Goal: Task Accomplishment & Management: Manage account settings

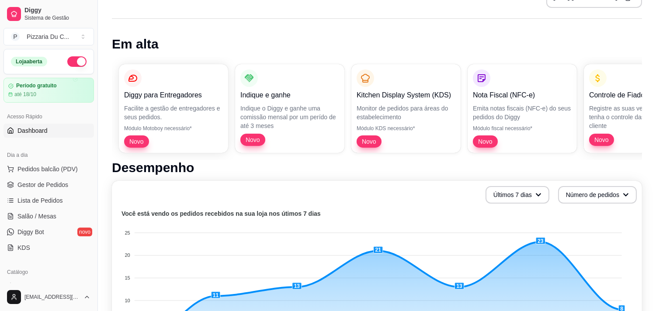
scroll to position [49, 0]
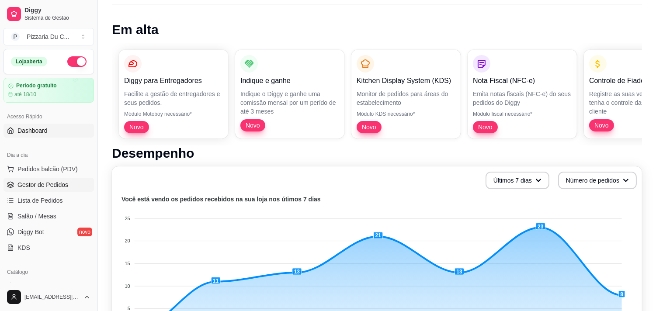
click at [60, 184] on span "Gestor de Pedidos" at bounding box center [42, 184] width 51 height 9
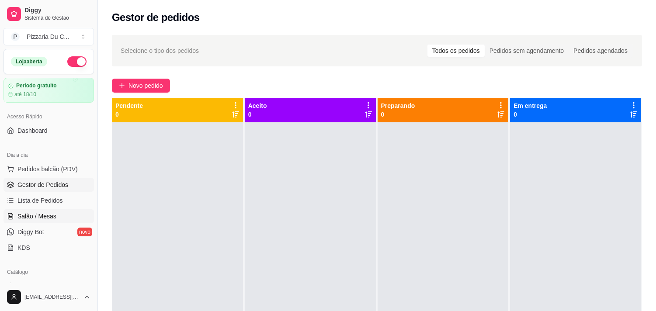
click at [49, 215] on span "Salão / Mesas" at bounding box center [36, 216] width 39 height 9
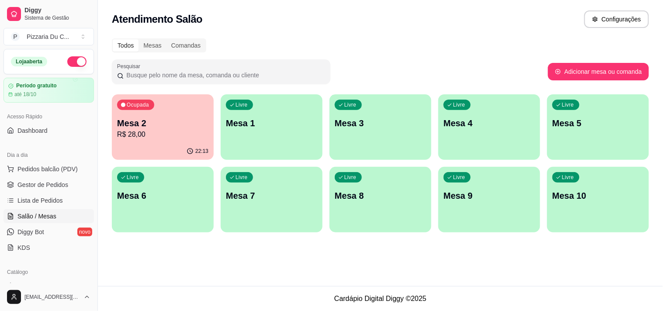
click at [260, 121] on p "Mesa 1" at bounding box center [271, 123] width 91 height 12
click at [172, 119] on p "Mesa 2" at bounding box center [162, 124] width 89 height 12
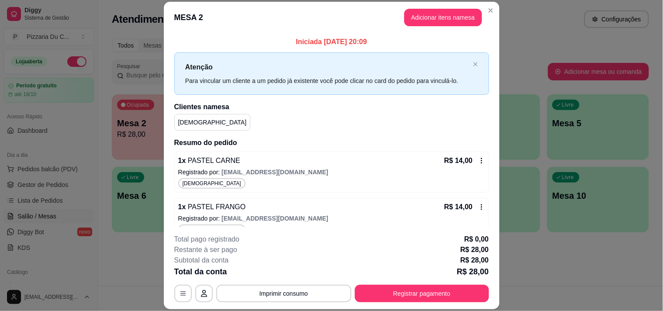
click at [478, 164] on icon at bounding box center [481, 160] width 7 height 7
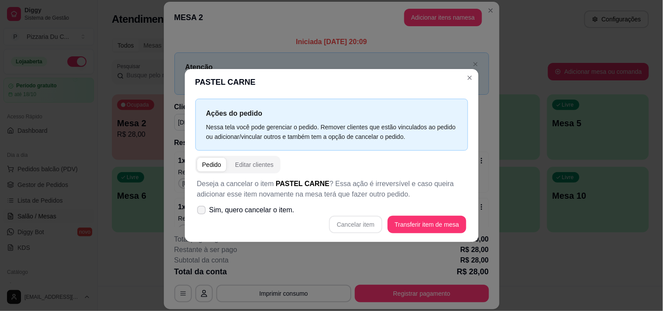
click at [287, 206] on span "Sim, quero cancelar o item." at bounding box center [251, 210] width 85 height 10
click at [202, 212] on input "Sim, quero cancelar o item." at bounding box center [200, 215] width 6 height 6
checkbox input "true"
click at [338, 220] on button "Cancelar item" at bounding box center [355, 224] width 53 height 17
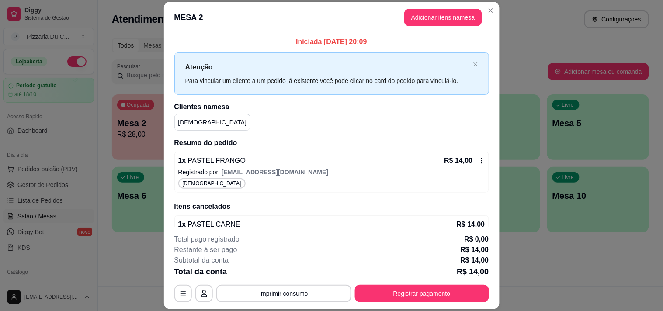
click at [467, 210] on h2 "Itens cancelados" at bounding box center [331, 206] width 315 height 10
click at [478, 158] on icon at bounding box center [481, 160] width 7 height 7
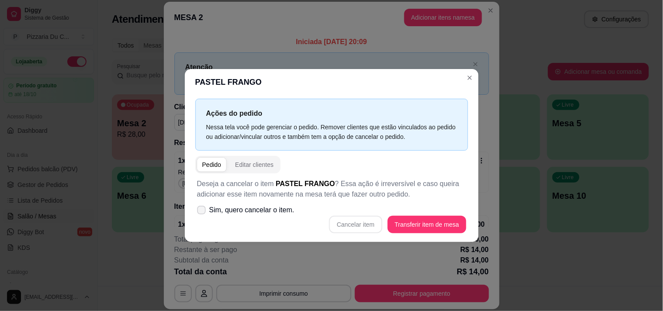
click at [274, 210] on span "Sim, quero cancelar o item." at bounding box center [251, 210] width 85 height 10
click at [202, 212] on input "Sim, quero cancelar o item." at bounding box center [200, 215] width 6 height 6
checkbox input "true"
click at [343, 219] on button "Cancelar item" at bounding box center [356, 224] width 52 height 17
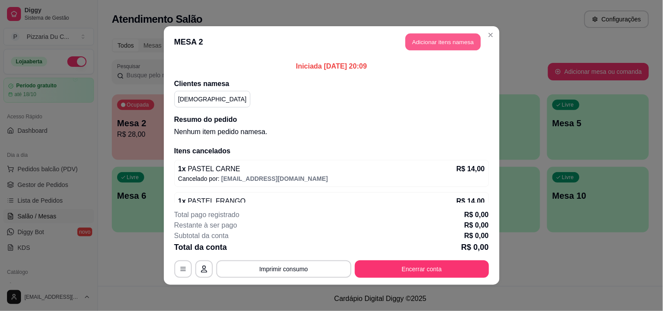
click at [444, 41] on button "Adicionar itens na mesa" at bounding box center [443, 42] width 75 height 17
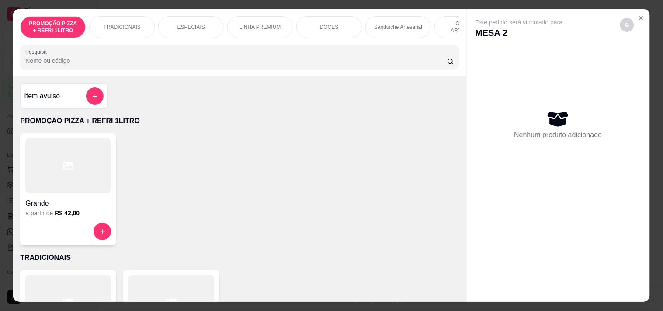
scroll to position [0, 385]
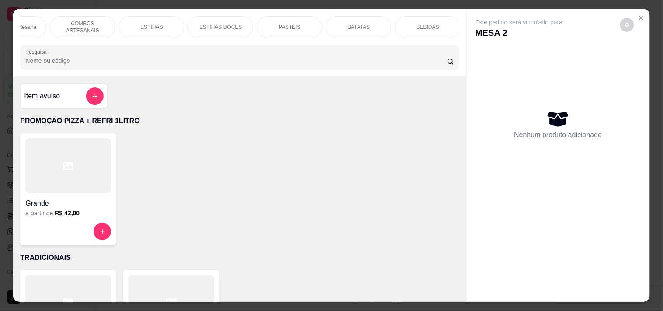
click at [279, 24] on p "PASTÉIS" at bounding box center [290, 27] width 22 height 7
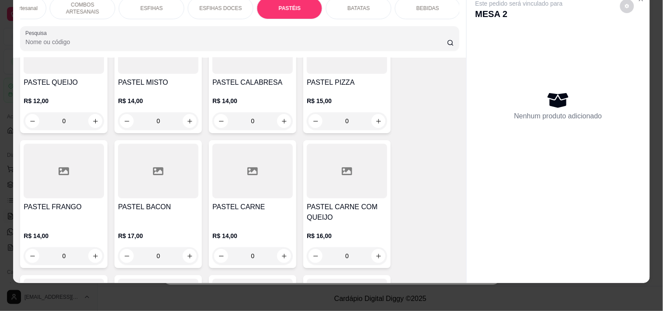
scroll to position [2540, 0]
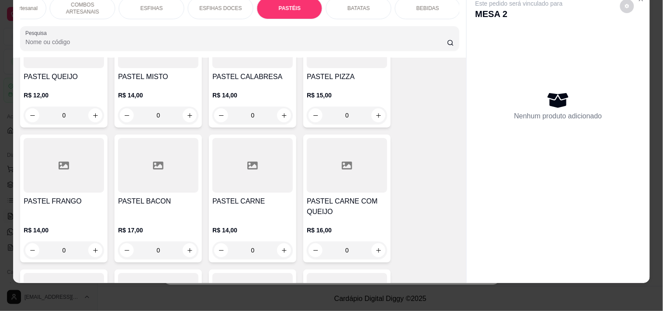
click at [280, 242] on div "0" at bounding box center [252, 250] width 80 height 17
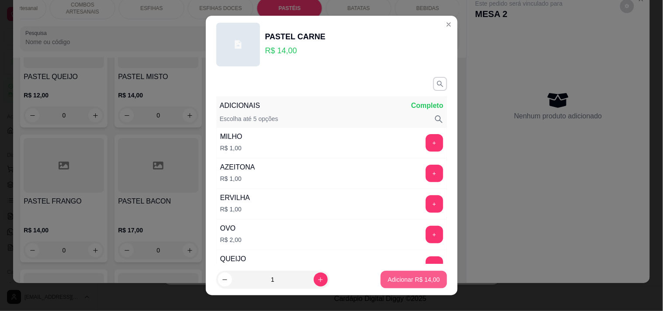
click at [417, 283] on p "Adicionar R$ 14,00" at bounding box center [414, 279] width 52 height 9
type input "1"
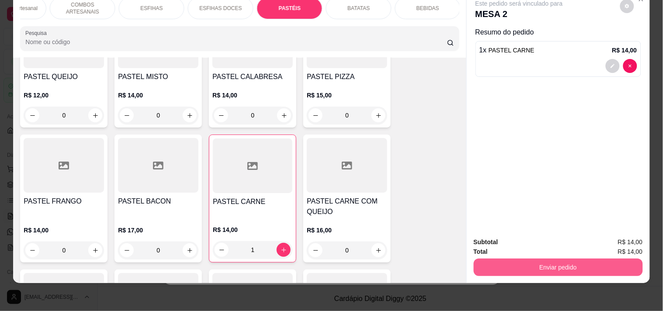
click at [510, 261] on button "Enviar pedido" at bounding box center [558, 267] width 169 height 17
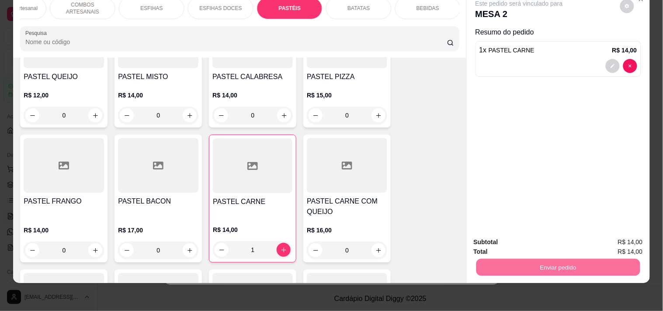
click at [634, 235] on button "Enviar pedido" at bounding box center [619, 238] width 49 height 17
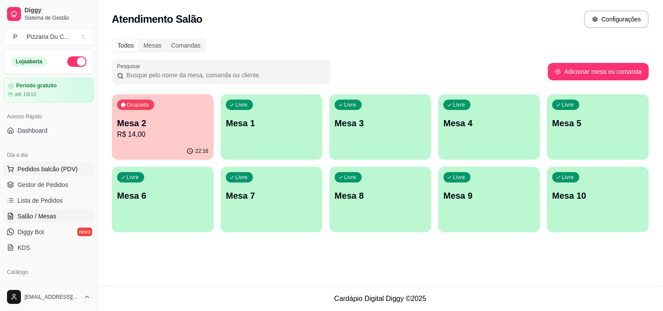
click at [45, 171] on span "Pedidos balcão (PDV)" at bounding box center [47, 169] width 60 height 9
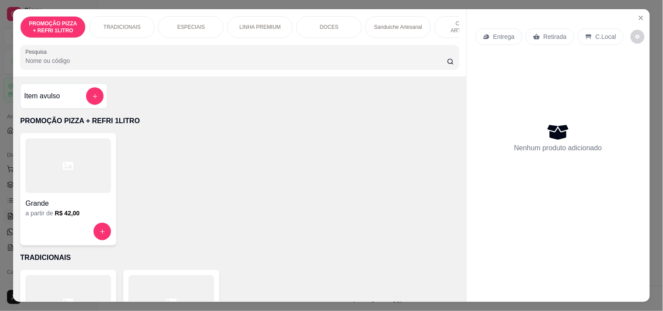
scroll to position [97, 0]
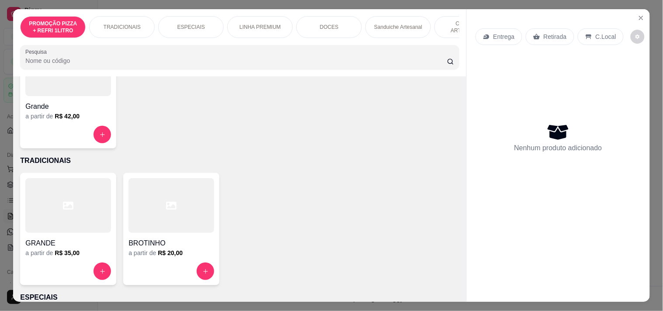
click at [75, 220] on div at bounding box center [68, 205] width 86 height 55
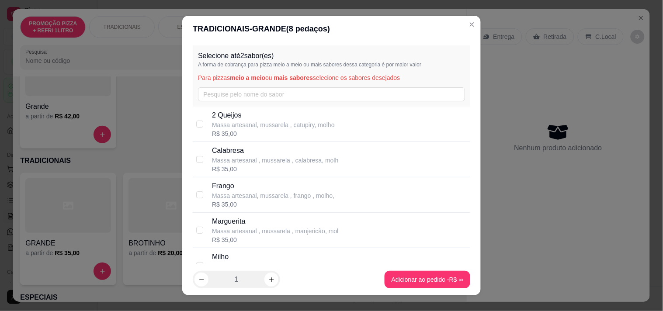
click at [258, 124] on p "Massa artesanal, mussarela , catupiry, molho" at bounding box center [273, 125] width 123 height 9
checkbox input "true"
click at [256, 149] on p "Calabresa" at bounding box center [275, 151] width 126 height 10
checkbox input "true"
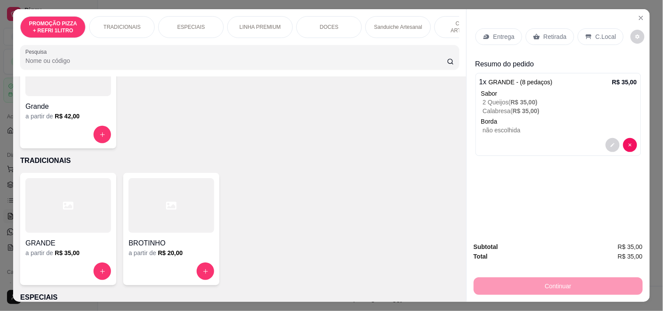
click at [508, 32] on p "Entrega" at bounding box center [503, 36] width 21 height 9
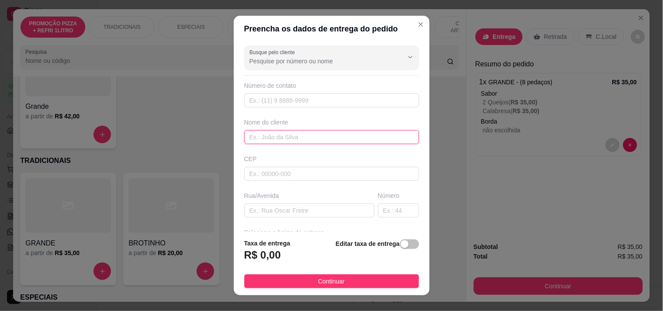
click at [264, 138] on input "text" at bounding box center [331, 137] width 175 height 14
type input "KARITA"
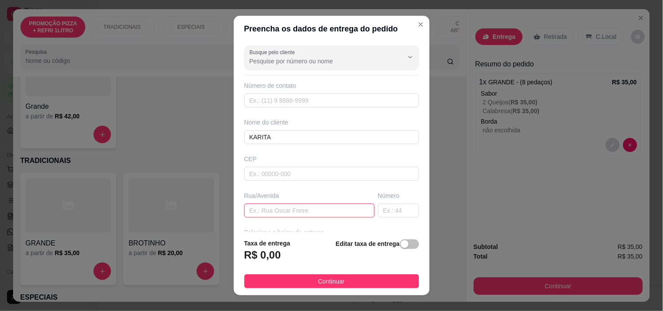
click at [281, 209] on input "text" at bounding box center [309, 211] width 130 height 14
paste input "Cônego de lima sucupira 2152 apartamento 02"
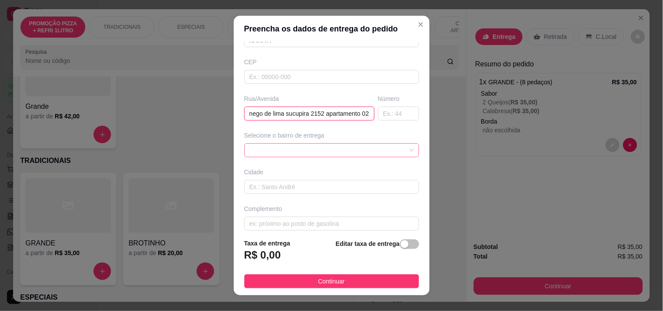
click at [300, 151] on span at bounding box center [332, 150] width 164 height 13
type input "Cônego de lima sucupira 2152 apartamento 02"
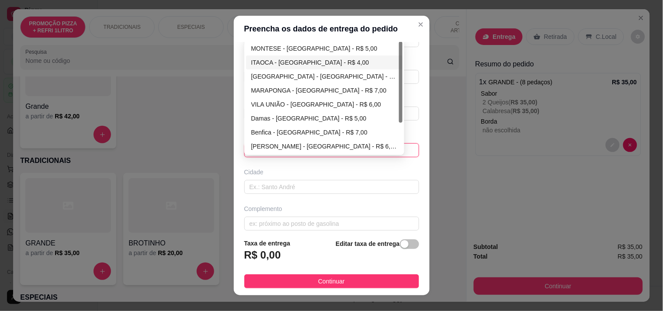
click at [296, 54] on div "MONTESE - [GEOGRAPHIC_DATA] - R$ 5,00" at bounding box center [324, 49] width 157 height 14
type input "[GEOGRAPHIC_DATA]"
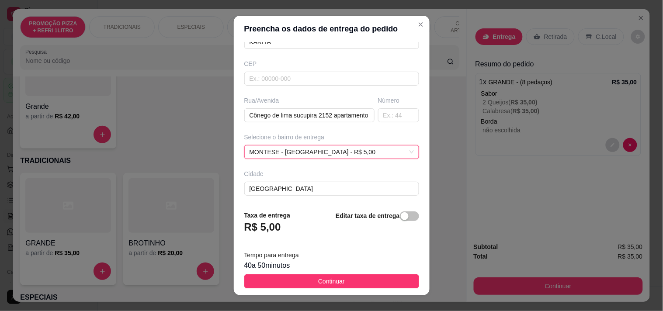
scroll to position [97, 0]
click at [302, 153] on div "MONTESE - [GEOGRAPHIC_DATA] - R$ 5,00 MONTESE - [GEOGRAPHIC_DATA] - R$ 5,00 68c…" at bounding box center [331, 150] width 175 height 14
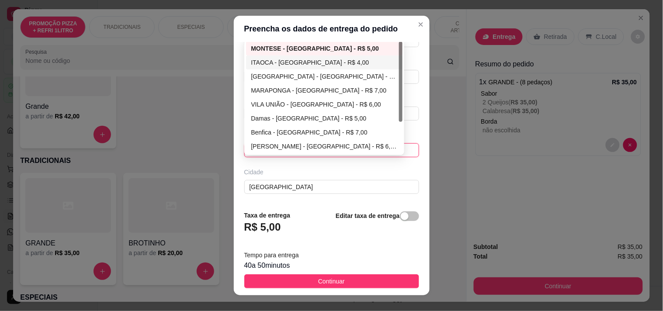
click at [322, 62] on div "ITAOCA - [GEOGRAPHIC_DATA] - R$ 4,00" at bounding box center [324, 63] width 146 height 10
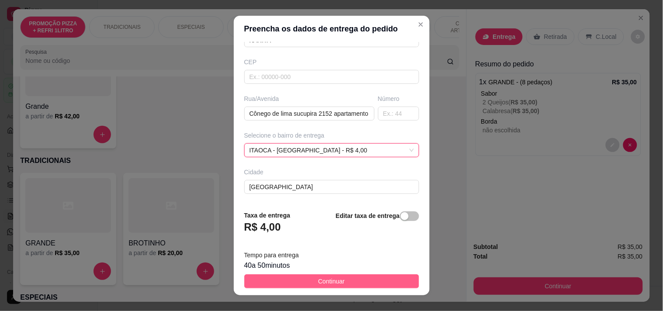
click at [349, 277] on button "Continuar" at bounding box center [331, 281] width 175 height 14
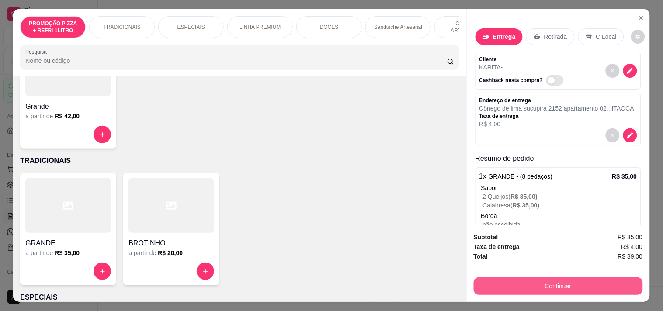
click at [505, 277] on button "Continuar" at bounding box center [558, 285] width 169 height 17
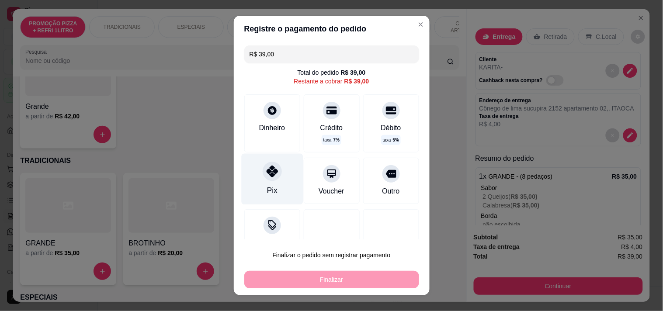
click at [279, 178] on div "Pix" at bounding box center [272, 178] width 62 height 51
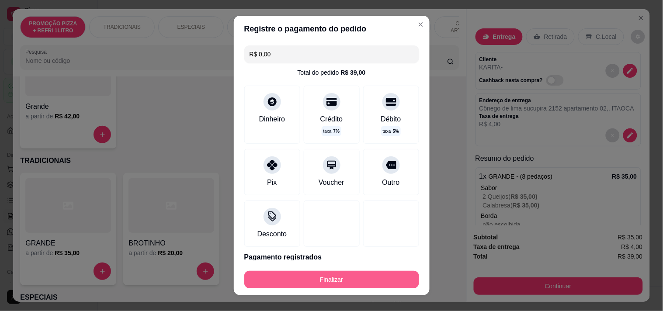
click at [339, 274] on button "Finalizar" at bounding box center [331, 279] width 175 height 17
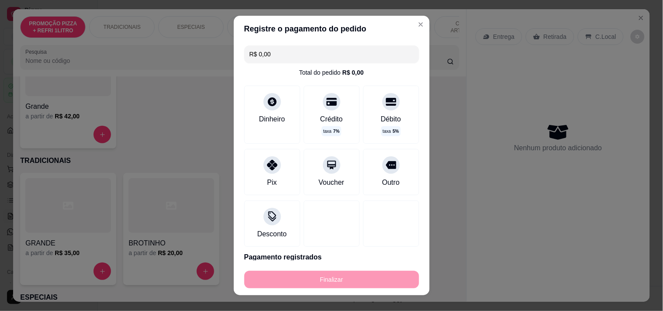
type input "-R$ 39,00"
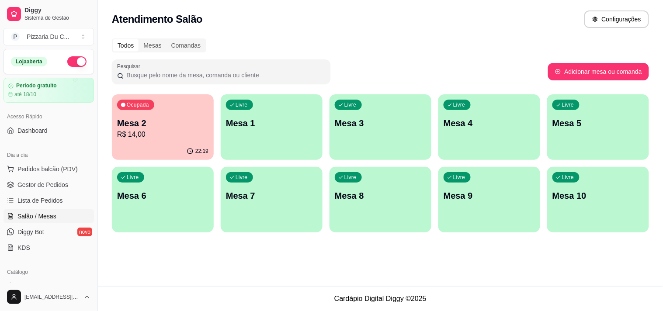
click at [228, 128] on p "Mesa 1" at bounding box center [271, 123] width 91 height 12
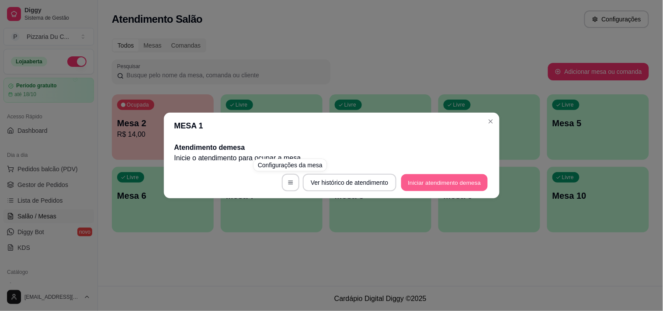
click at [401, 180] on button "Iniciar atendimento de mesa" at bounding box center [444, 182] width 87 height 17
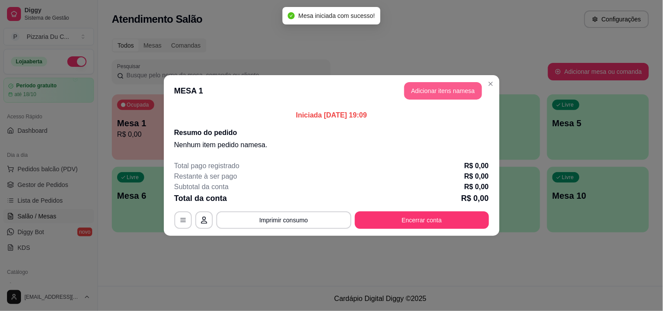
click at [409, 81] on header "MESA 1 Adicionar itens na mesa" at bounding box center [332, 90] width 336 height 31
click at [414, 93] on button "Adicionar itens na mesa" at bounding box center [443, 90] width 78 height 17
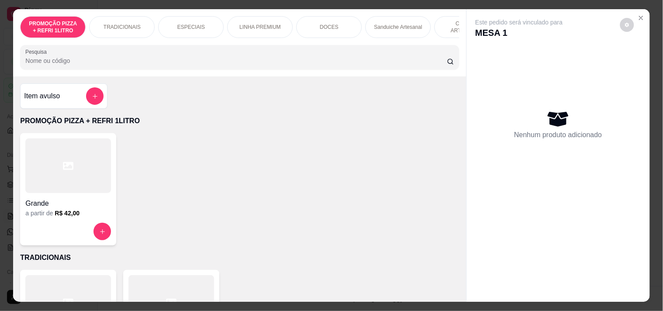
scroll to position [0, 385]
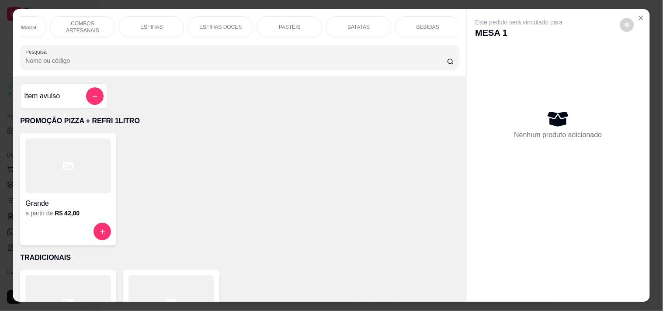
click at [97, 21] on p "COMBOS ARTESANAIS" at bounding box center [82, 27] width 51 height 14
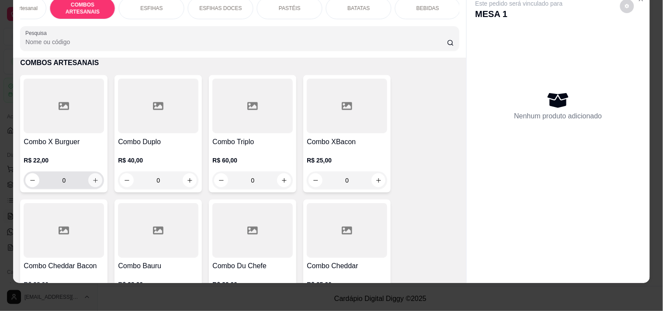
click at [90, 175] on button "increase-product-quantity" at bounding box center [95, 180] width 14 height 14
type input "1"
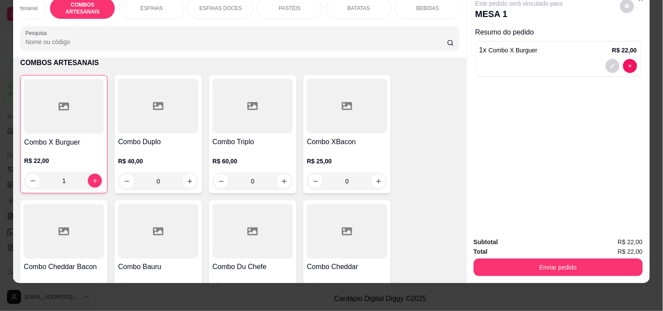
click at [557, 271] on div "Subtotal R$ 22,00 Total R$ 22,00 Enviar pedido" at bounding box center [558, 256] width 183 height 53
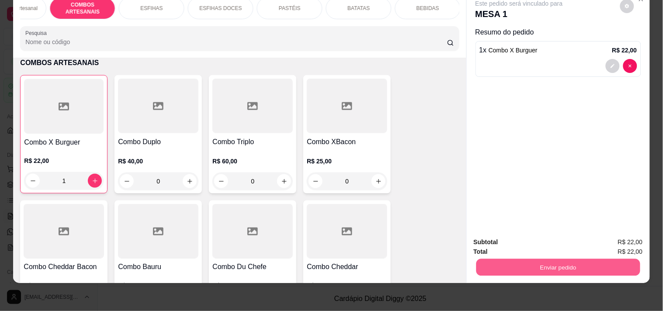
click at [557, 268] on button "Enviar pedido" at bounding box center [558, 267] width 164 height 17
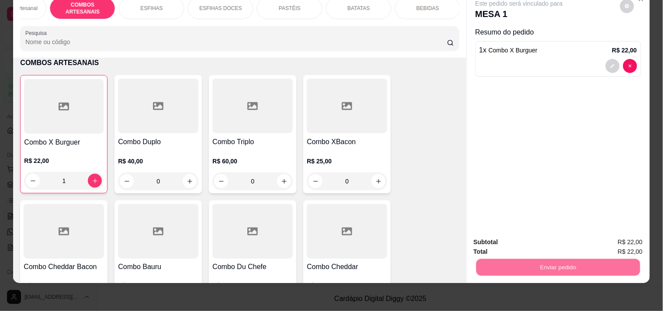
click at [601, 235] on button "Enviar pedido" at bounding box center [619, 238] width 49 height 17
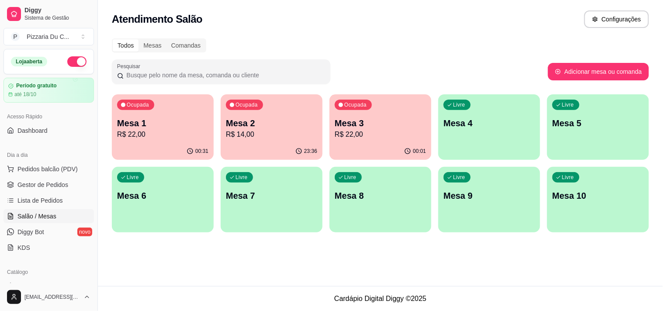
click at [466, 131] on div "Livre Mesa 4" at bounding box center [489, 121] width 102 height 55
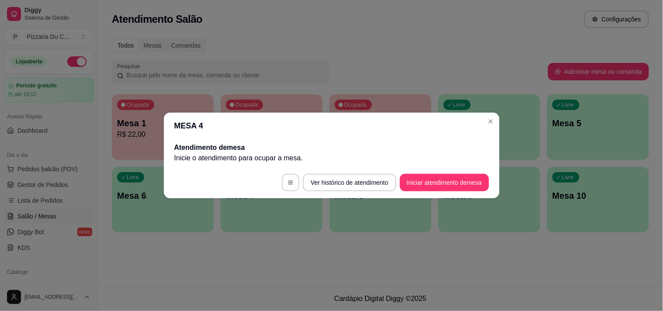
drag, startPoint x: 409, startPoint y: 171, endPoint x: 417, endPoint y: 181, distance: 13.0
click at [409, 171] on footer "Ver histórico de atendimento Iniciar atendimento de mesa" at bounding box center [332, 182] width 336 height 31
click at [417, 181] on button "Iniciar atendimento de mesa" at bounding box center [444, 182] width 89 height 17
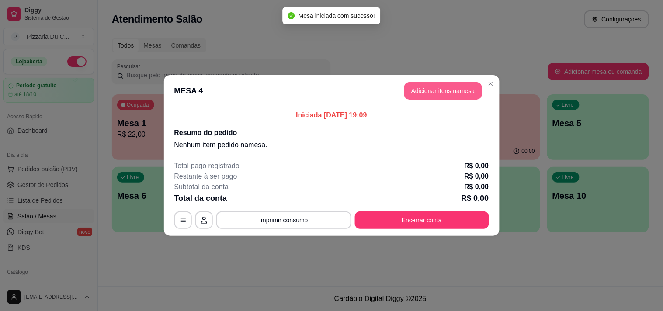
click at [425, 95] on button "Adicionar itens na mesa" at bounding box center [443, 90] width 78 height 17
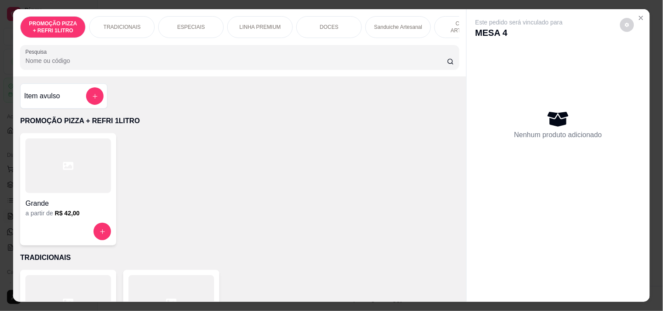
scroll to position [0, 385]
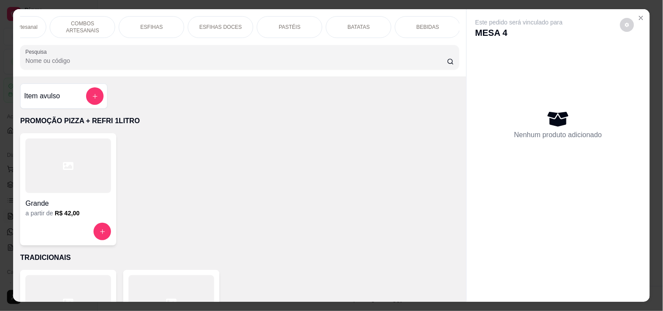
click at [309, 22] on div "PASTÉIS" at bounding box center [290, 27] width 66 height 22
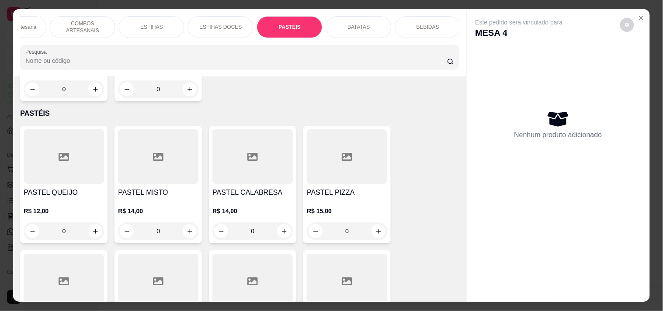
scroll to position [22, 0]
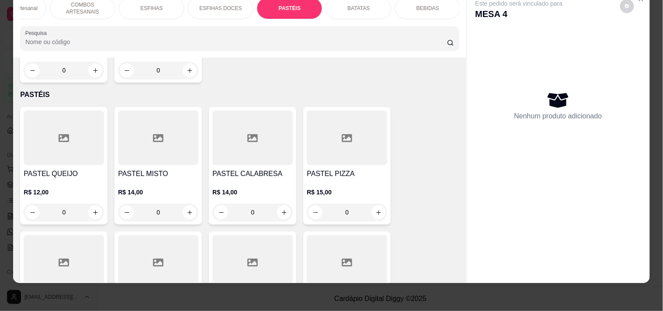
click at [186, 204] on div "0" at bounding box center [158, 212] width 80 height 17
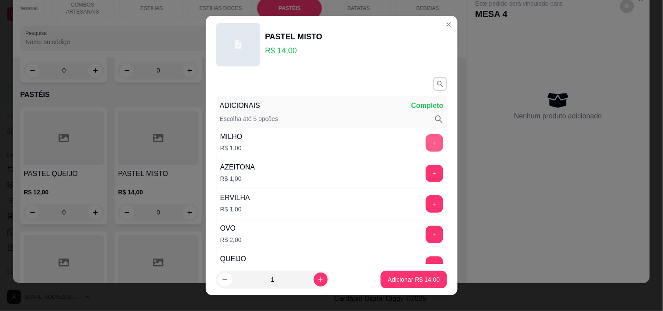
click at [426, 138] on button "+" at bounding box center [434, 142] width 17 height 17
click at [426, 169] on button "+" at bounding box center [434, 173] width 17 height 17
click at [404, 274] on button "Adicionar R$ 16,00" at bounding box center [414, 279] width 66 height 17
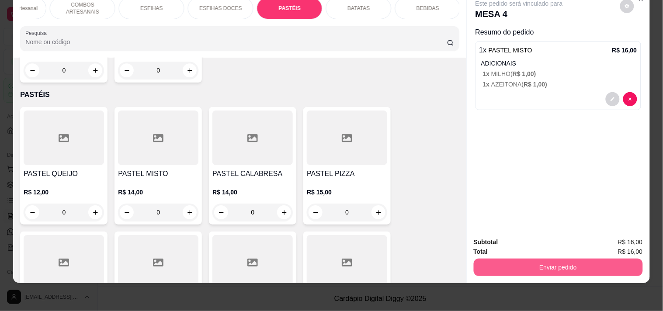
click at [566, 262] on button "Enviar pedido" at bounding box center [558, 267] width 169 height 17
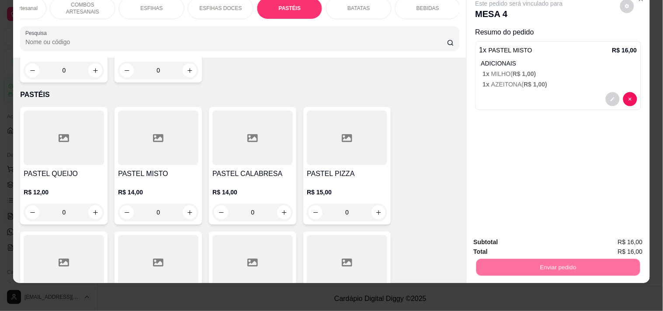
click at [568, 242] on button "Registrar cliente" at bounding box center [562, 238] width 56 height 16
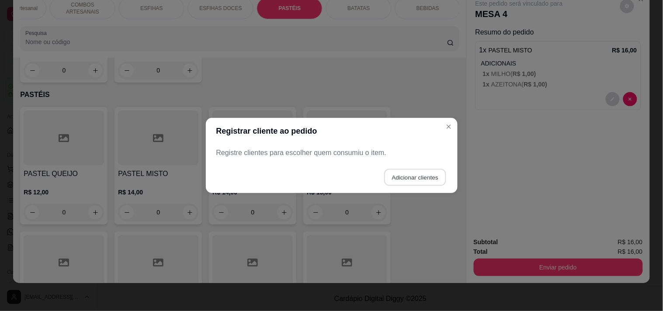
click at [397, 170] on button "Adicionar clientes" at bounding box center [415, 177] width 62 height 17
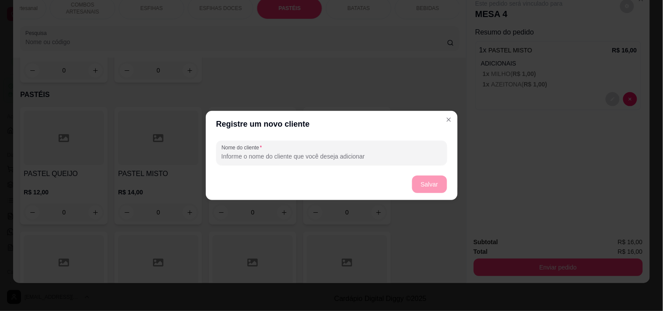
click at [290, 152] on input "Nome do cliente" at bounding box center [332, 156] width 220 height 9
type input "A"
type input "[PERSON_NAME]"
click at [413, 184] on button "Salvar" at bounding box center [429, 184] width 35 height 17
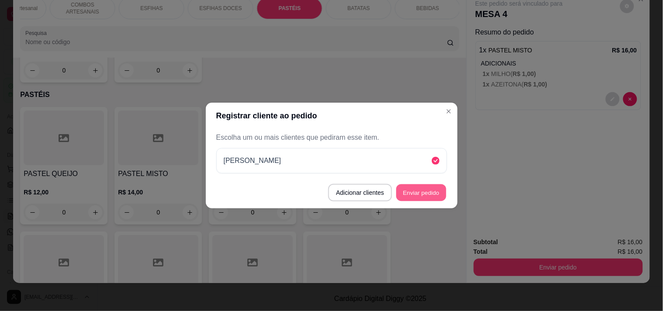
click at [433, 195] on button "Enviar pedido" at bounding box center [421, 192] width 50 height 17
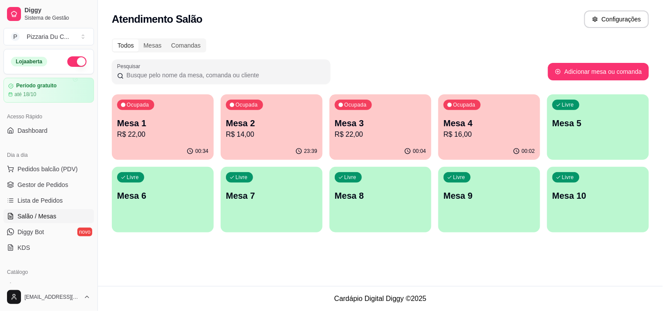
click at [156, 143] on div "00:34" at bounding box center [163, 151] width 102 height 17
click at [255, 124] on p "Mesa 2" at bounding box center [271, 123] width 91 height 12
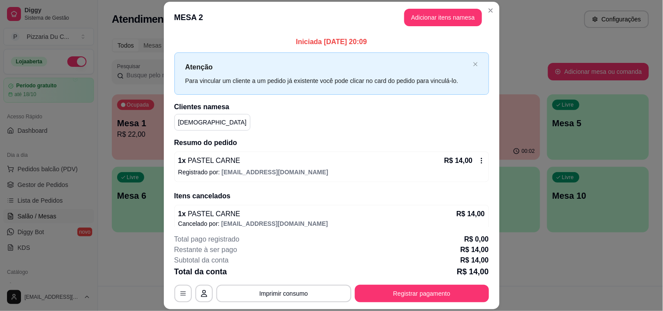
click at [404, 23] on button "Adicionar itens na mesa" at bounding box center [443, 17] width 78 height 17
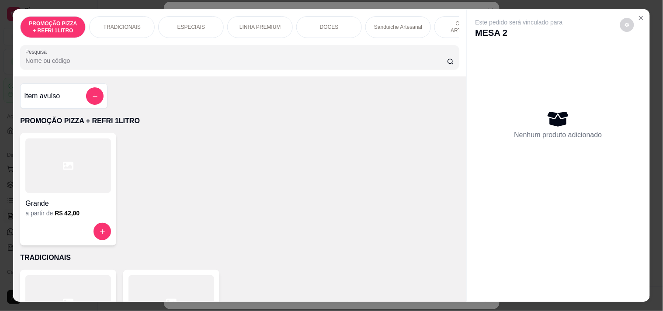
click at [442, 27] on p "COMBOS ARTESANAIS" at bounding box center [467, 27] width 51 height 14
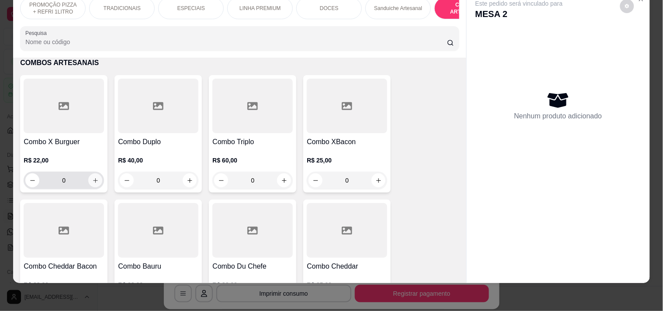
click at [88, 177] on button "increase-product-quantity" at bounding box center [95, 180] width 14 height 14
type input "1"
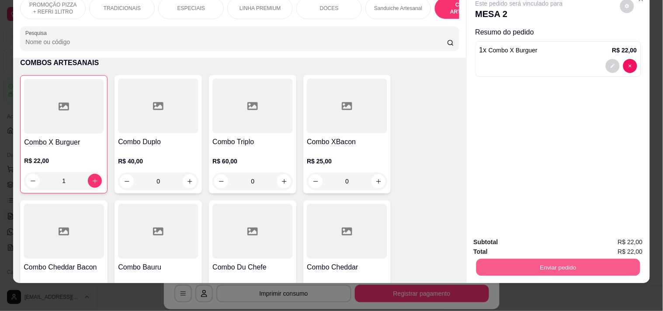
click at [496, 259] on button "Enviar pedido" at bounding box center [558, 267] width 164 height 17
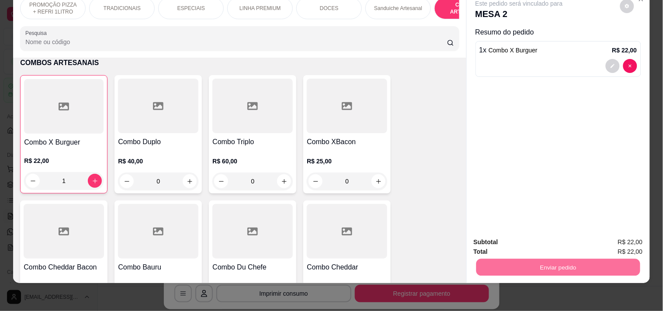
click at [613, 240] on button "Enviar pedido" at bounding box center [619, 238] width 49 height 17
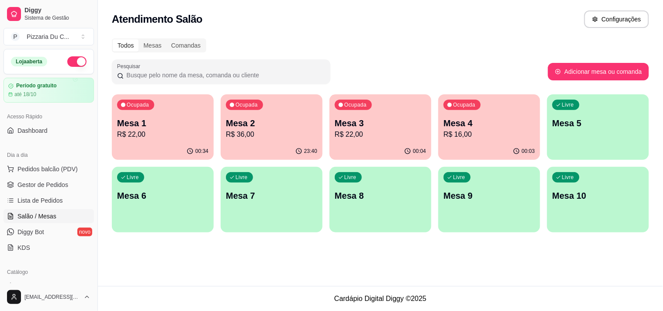
click at [197, 125] on p "Mesa 1" at bounding box center [162, 123] width 91 height 12
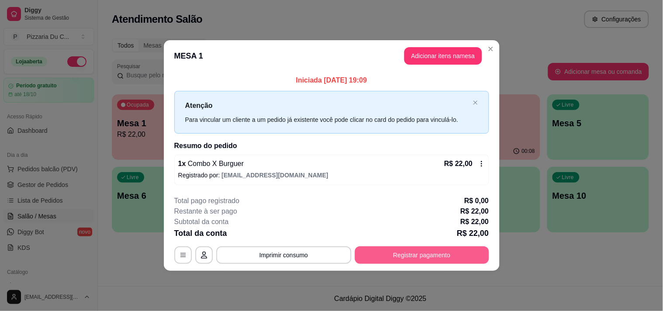
click at [436, 250] on button "Registrar pagamento" at bounding box center [422, 254] width 134 height 17
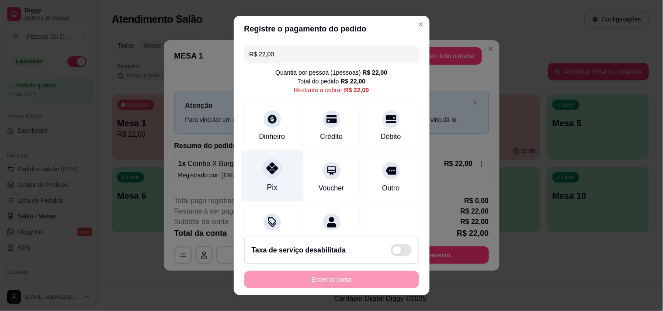
click at [269, 164] on div at bounding box center [272, 168] width 19 height 19
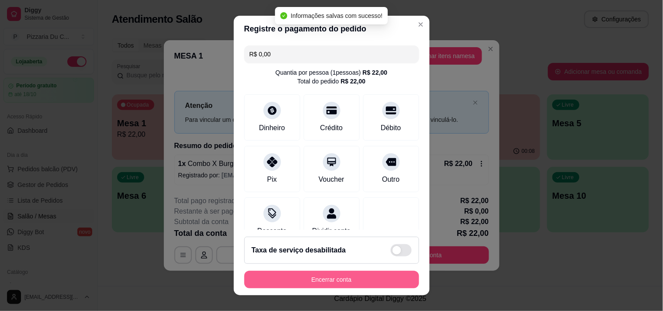
type input "R$ 0,00"
click at [309, 278] on button "Encerrar conta" at bounding box center [331, 279] width 175 height 17
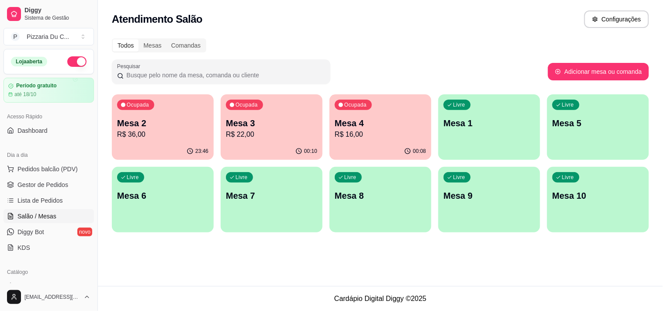
click at [492, 139] on div "Livre Mesa 1" at bounding box center [489, 121] width 102 height 55
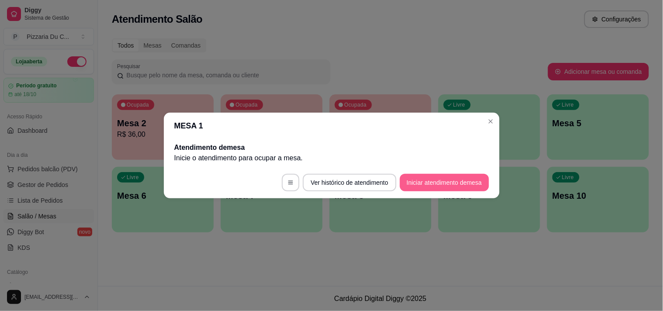
click at [435, 178] on button "Iniciar atendimento de mesa" at bounding box center [444, 182] width 89 height 17
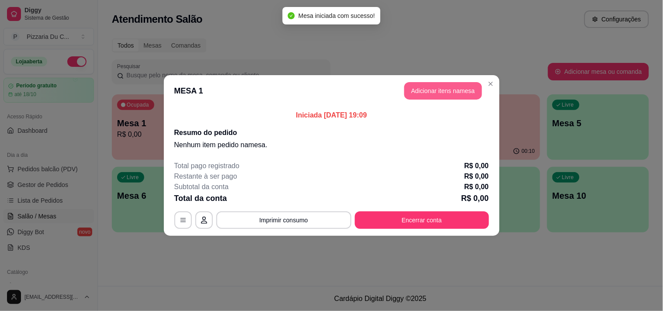
click at [421, 98] on button "Adicionar itens na mesa" at bounding box center [443, 90] width 78 height 17
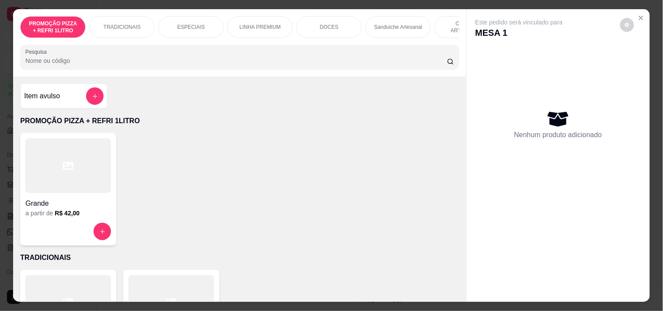
scroll to position [0, 385]
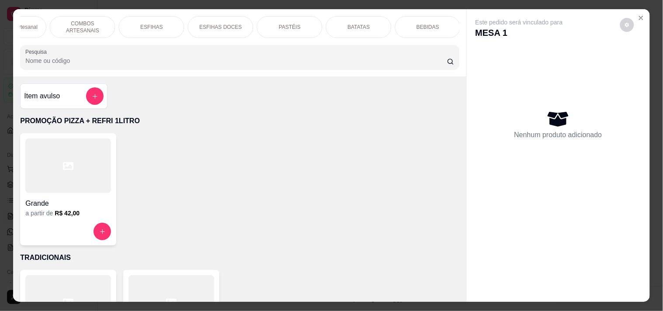
click at [271, 19] on div "PASTÉIS" at bounding box center [290, 27] width 66 height 22
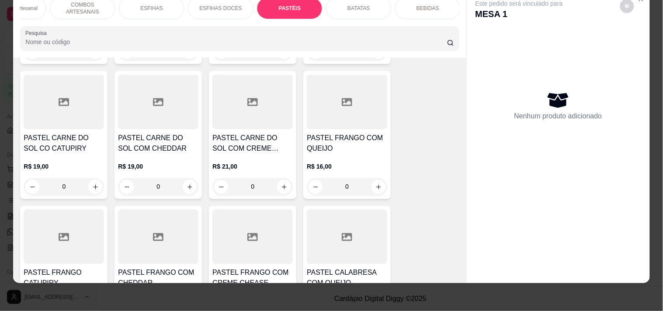
scroll to position [2880, 0]
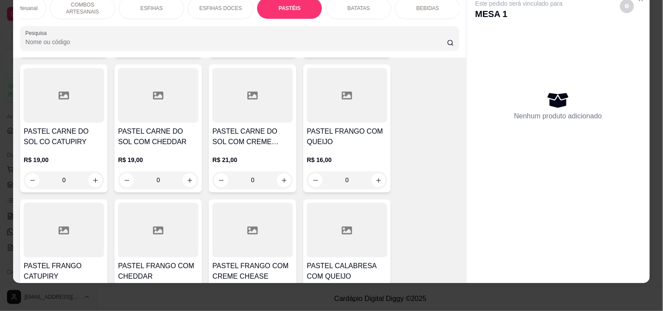
click at [374, 172] on div "0" at bounding box center [347, 180] width 80 height 17
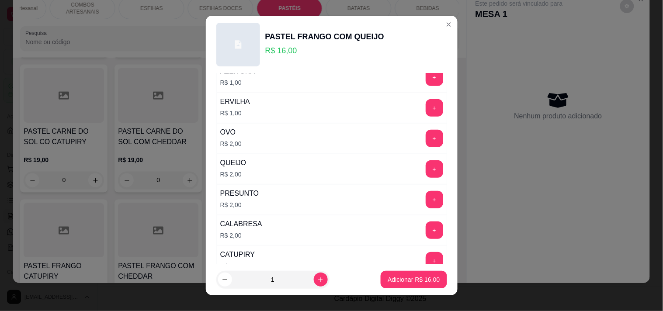
scroll to position [97, 0]
click at [426, 226] on button "+" at bounding box center [434, 229] width 17 height 17
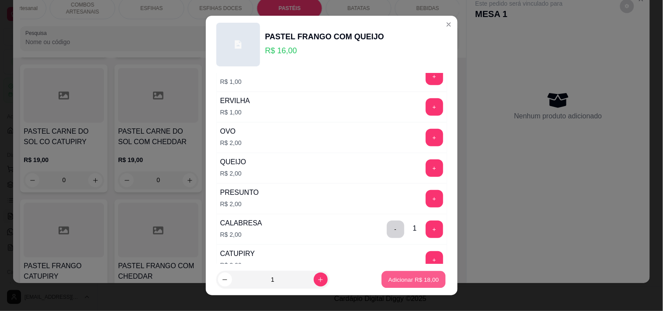
click at [399, 276] on p "Adicionar R$ 18,00" at bounding box center [413, 280] width 51 height 8
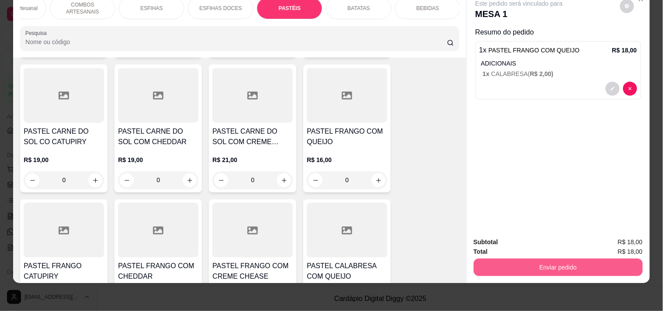
click at [531, 259] on button "Enviar pedido" at bounding box center [558, 267] width 169 height 17
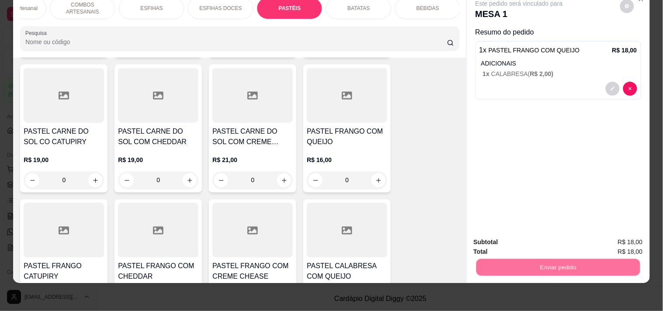
click at [561, 241] on button "Registrar cliente" at bounding box center [562, 238] width 56 height 16
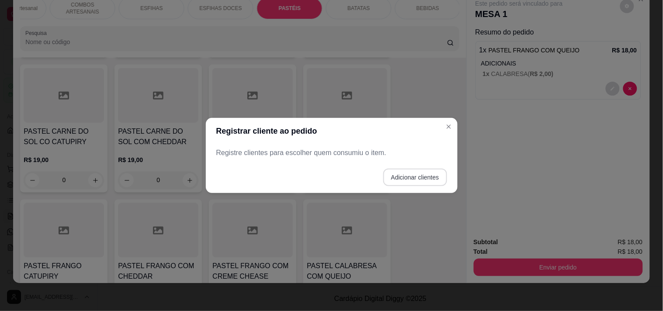
click at [410, 178] on button "Adicionar clientes" at bounding box center [415, 177] width 64 height 17
click at [351, 162] on div at bounding box center [331, 152] width 220 height 17
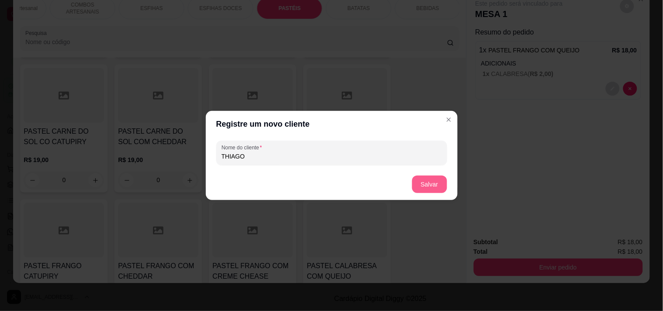
type input "THIAGO"
click at [440, 180] on button "Salvar" at bounding box center [429, 184] width 35 height 17
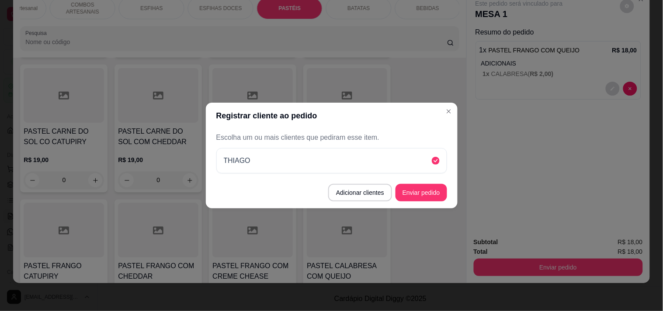
click at [437, 185] on button "Enviar pedido" at bounding box center [421, 192] width 52 height 17
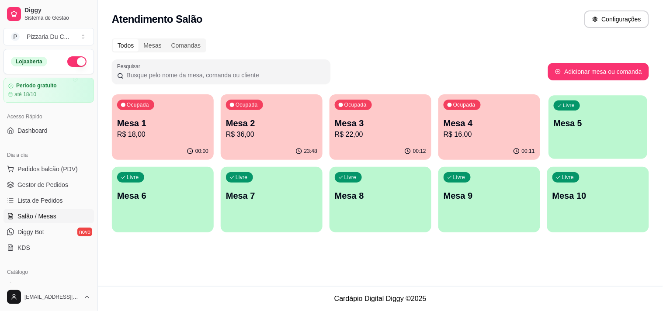
click at [595, 127] on p "Mesa 5" at bounding box center [598, 124] width 89 height 12
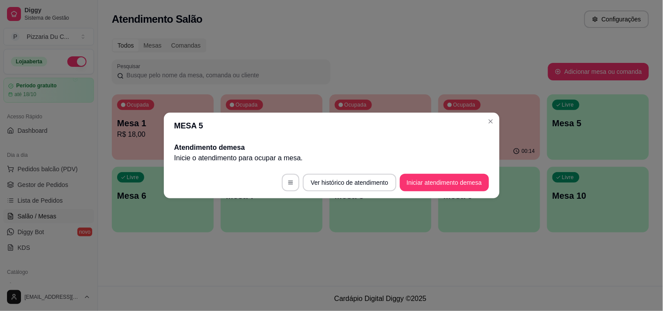
click at [398, 172] on footer "Ver histórico de atendimento Iniciar atendimento de mesa" at bounding box center [332, 182] width 336 height 31
click at [401, 174] on button "Iniciar atendimento de mesa" at bounding box center [444, 182] width 89 height 17
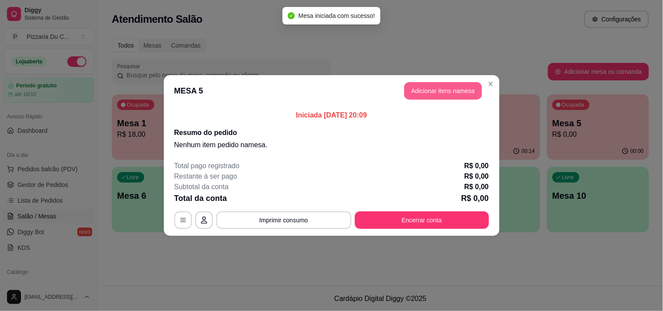
click at [472, 90] on button "Adicionar itens na mesa" at bounding box center [443, 90] width 78 height 17
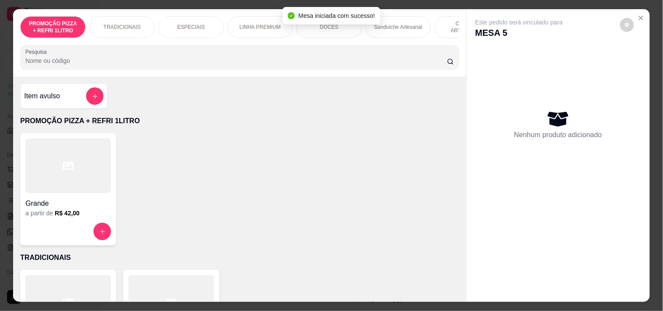
click at [263, 33] on div "LINHA PREMIUM" at bounding box center [260, 27] width 66 height 22
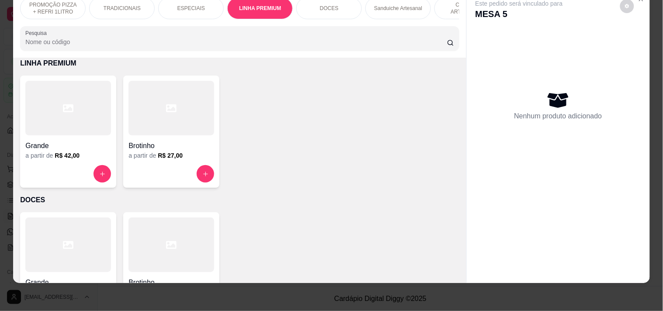
scroll to position [0, 385]
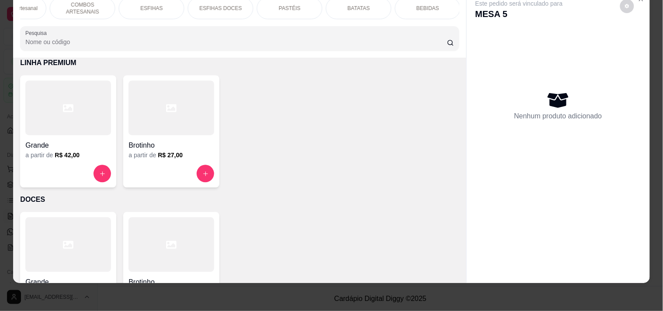
click at [98, 10] on div "COMBOS ARTESANAIS" at bounding box center [83, 8] width 66 height 22
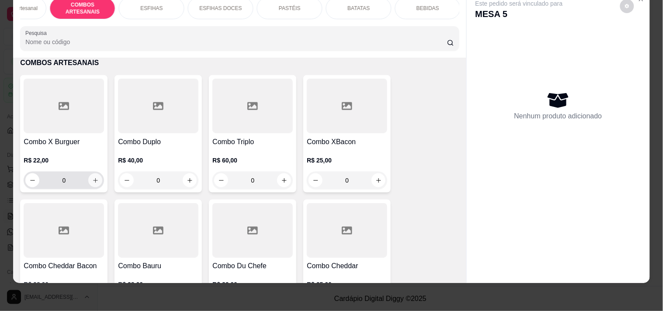
click at [91, 177] on button "increase-product-quantity" at bounding box center [95, 180] width 14 height 14
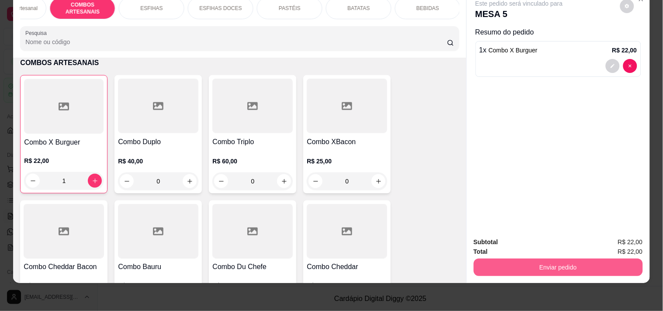
click at [511, 259] on button "Enviar pedido" at bounding box center [558, 267] width 169 height 17
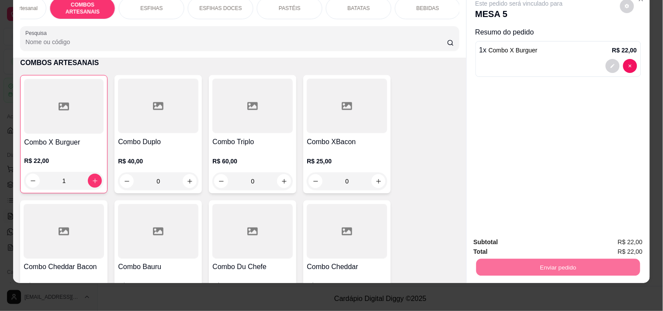
click at [626, 63] on button "decrease-product-quantity" at bounding box center [630, 66] width 14 height 14
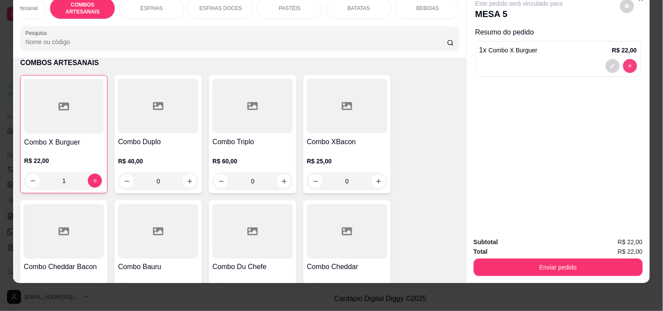
type input "0"
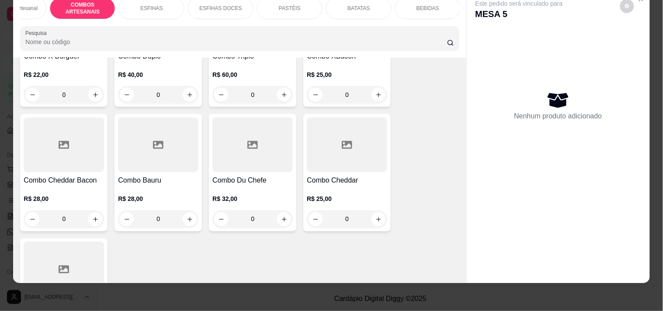
scroll to position [1211, 0]
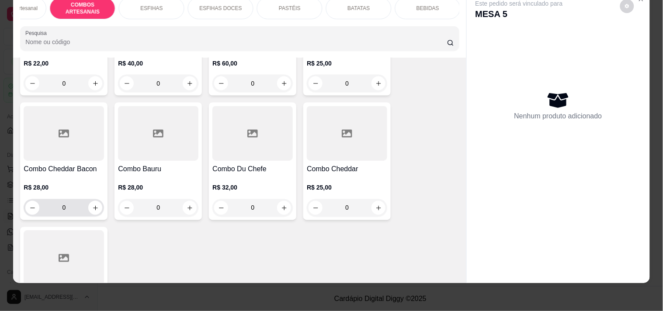
click at [89, 203] on button "increase-product-quantity" at bounding box center [95, 208] width 14 height 14
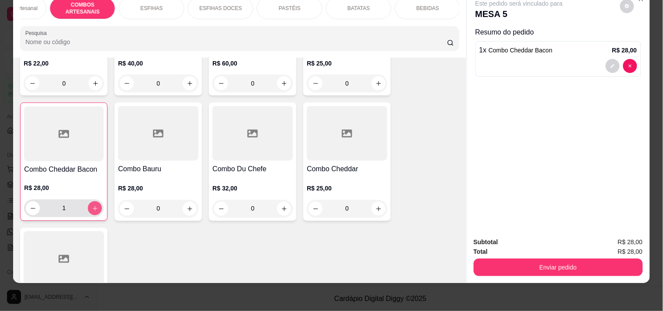
type input "1"
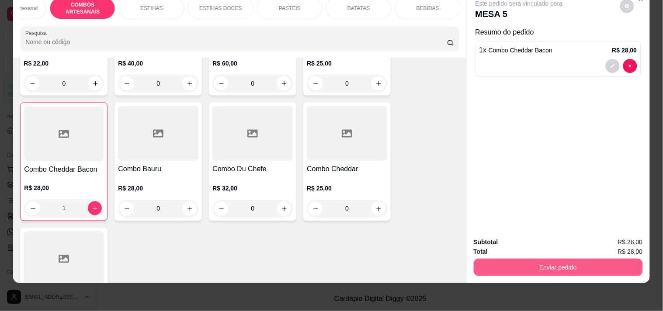
click at [571, 266] on button "Enviar pedido" at bounding box center [558, 267] width 169 height 17
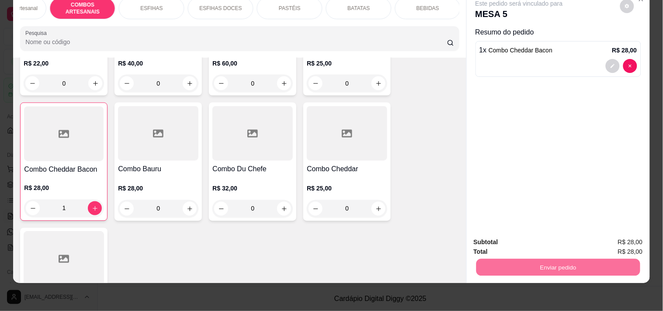
click at [557, 230] on button "Registrar cliente" at bounding box center [562, 238] width 58 height 17
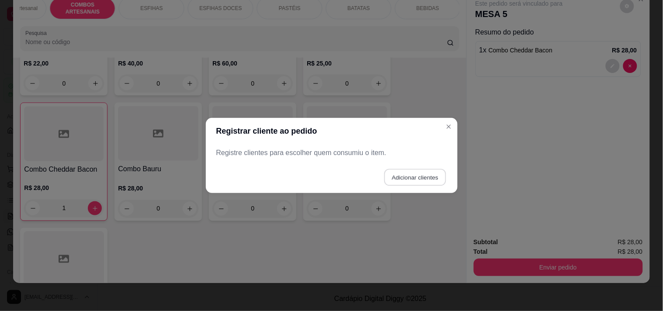
click at [437, 173] on button "Adicionar clientes" at bounding box center [415, 177] width 62 height 17
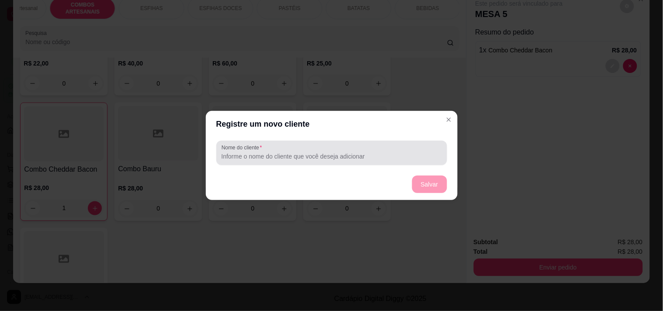
click at [320, 155] on input "Nome do cliente" at bounding box center [332, 156] width 220 height 9
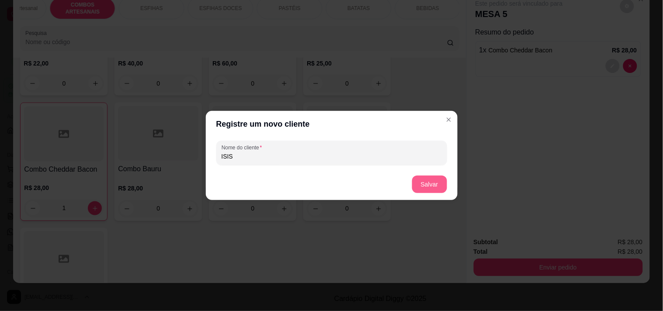
type input "ISIS"
click at [420, 177] on button "Salvar" at bounding box center [429, 184] width 35 height 17
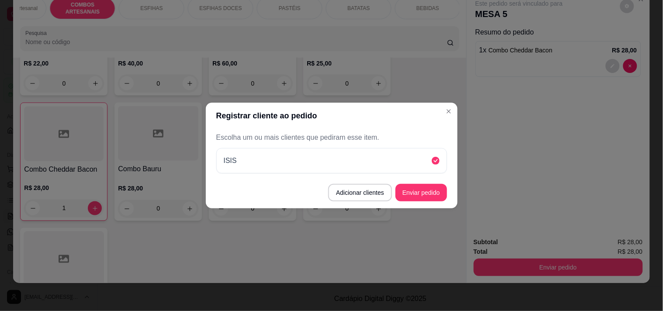
click at [431, 186] on button "Enviar pedido" at bounding box center [421, 192] width 52 height 17
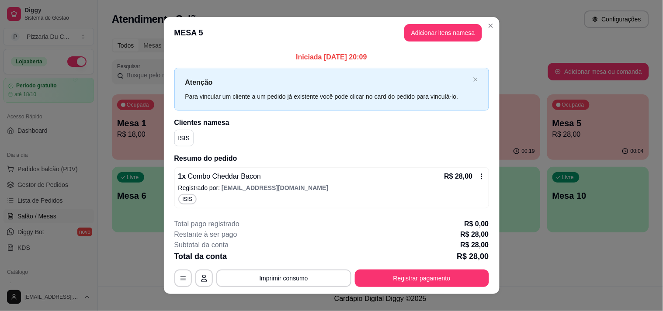
click at [415, 29] on button "Adicionar itens na mesa" at bounding box center [443, 32] width 78 height 17
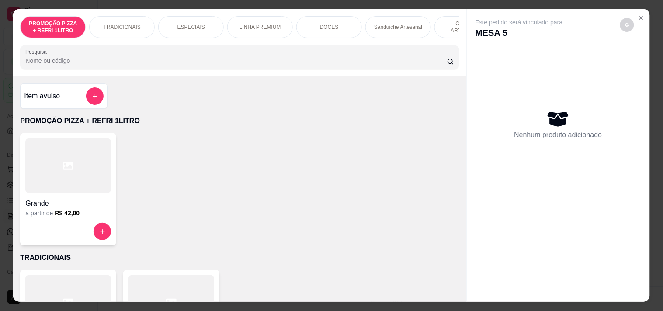
scroll to position [0, 385]
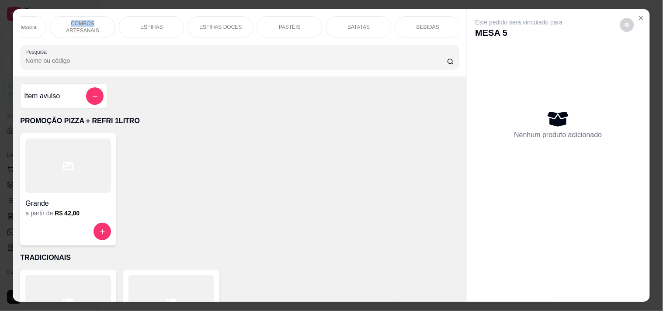
drag, startPoint x: 62, startPoint y: 23, endPoint x: 76, endPoint y: 29, distance: 15.7
click at [90, 23] on p "COMBOS ARTESANAIS" at bounding box center [82, 27] width 51 height 14
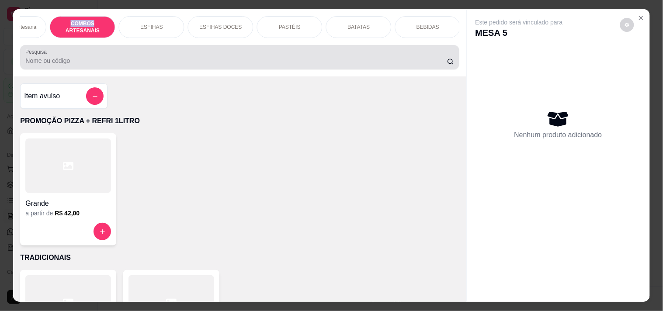
scroll to position [22, 0]
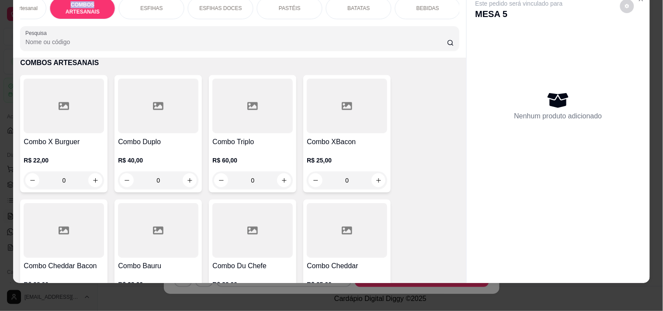
click at [68, 24] on div "PROMOÇÃO PIZZA + REFRI 1LITRO TRADICIONAIS ESPECIAIS LINHA PREMIUM DOCES Sandui…" at bounding box center [239, 23] width 453 height 67
click at [66, 20] on div "PROMOÇÃO PIZZA + REFRI 1LITRO TRADICIONAIS ESPECIAIS LINHA PREMIUM DOCES Sandui…" at bounding box center [239, 23] width 453 height 67
click at [65, 19] on div "PROMOÇÃO PIZZA + REFRI 1LITRO TRADICIONAIS ESPECIAIS LINHA PREMIUM DOCES Sandui…" at bounding box center [239, 8] width 439 height 22
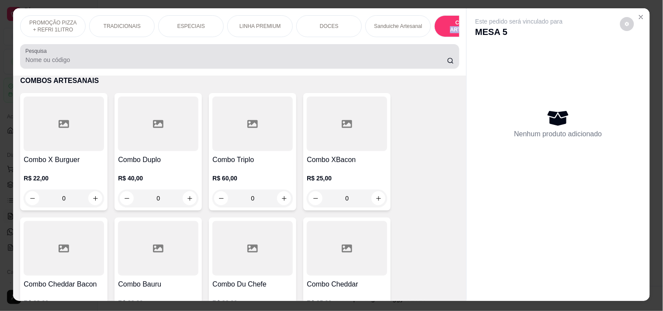
scroll to position [0, 0]
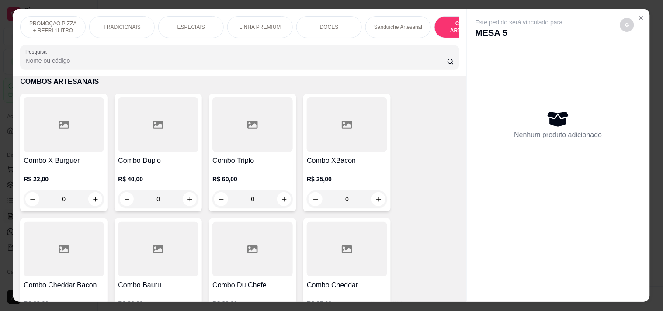
click at [261, 24] on p "LINHA PREMIUM" at bounding box center [260, 27] width 42 height 7
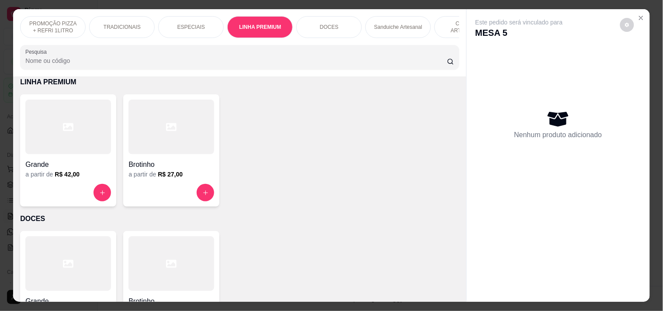
scroll to position [22, 0]
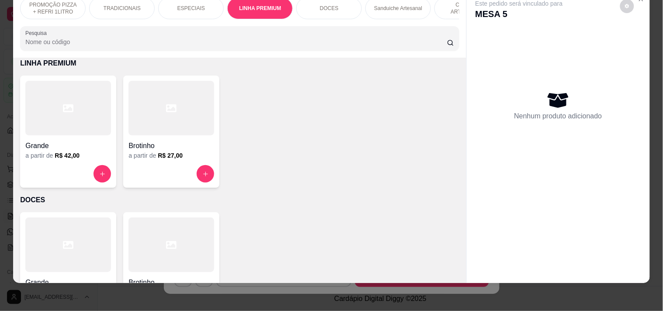
click at [197, 178] on button "increase-product-quantity" at bounding box center [205, 173] width 17 height 17
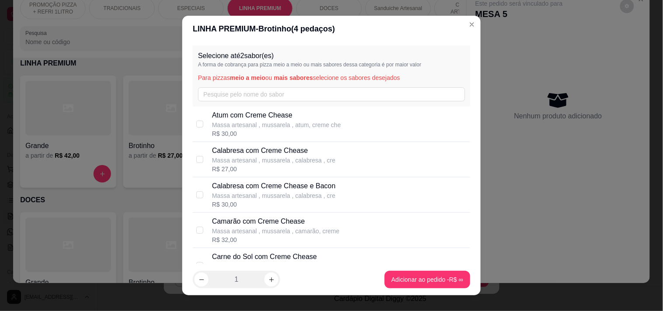
click at [318, 158] on p "Massa artesanal , mussarela , calabresa , cre" at bounding box center [273, 160] width 123 height 9
checkbox input "true"
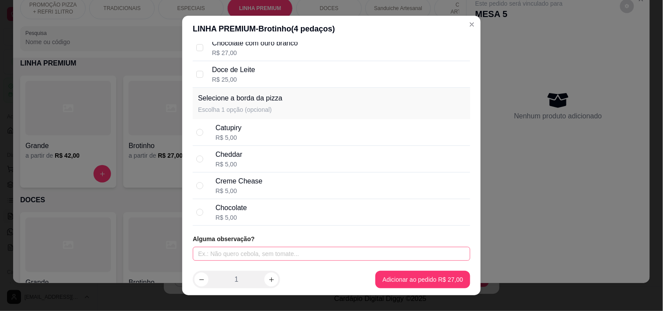
scroll to position [1641, 0]
click at [258, 252] on input "text" at bounding box center [331, 254] width 277 height 14
type input "SEM VERDURA"
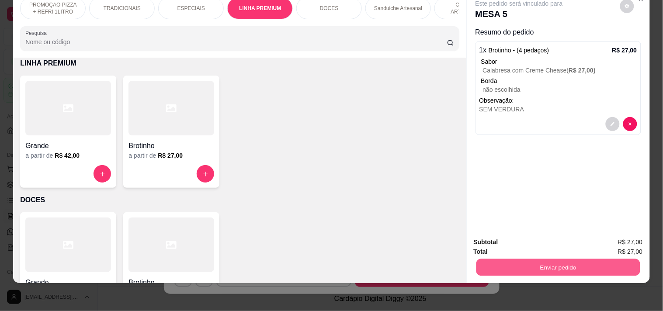
click at [593, 259] on button "Enviar pedido" at bounding box center [558, 267] width 164 height 17
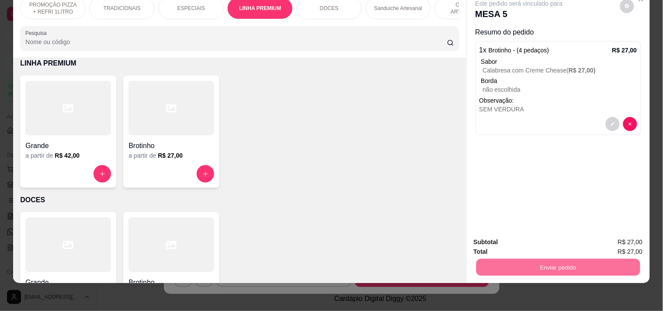
click at [617, 233] on button "Enviar pedido" at bounding box center [619, 238] width 49 height 17
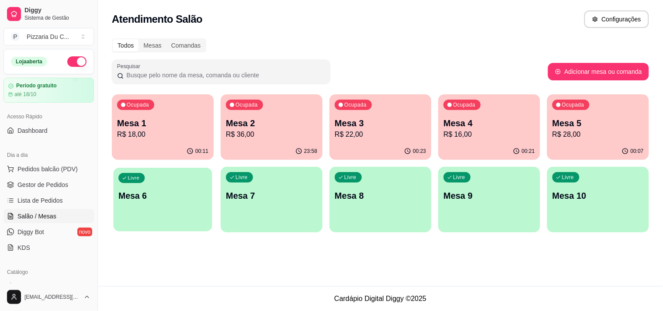
click at [182, 191] on p "Mesa 6" at bounding box center [162, 196] width 89 height 12
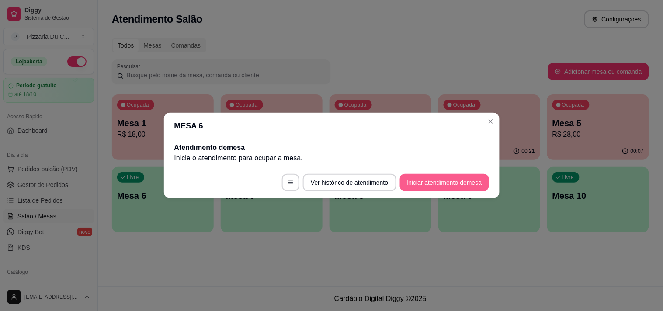
click at [434, 180] on button "Iniciar atendimento de mesa" at bounding box center [444, 182] width 89 height 17
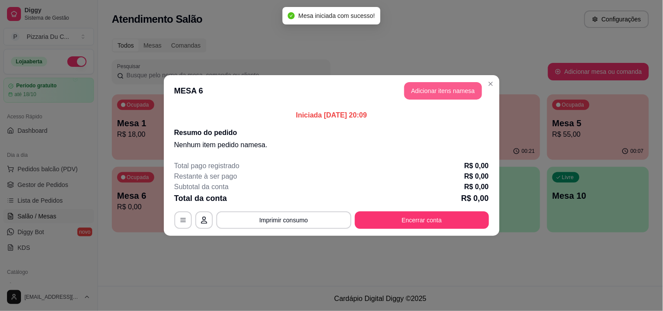
click at [434, 95] on button "Adicionar itens na mesa" at bounding box center [443, 90] width 78 height 17
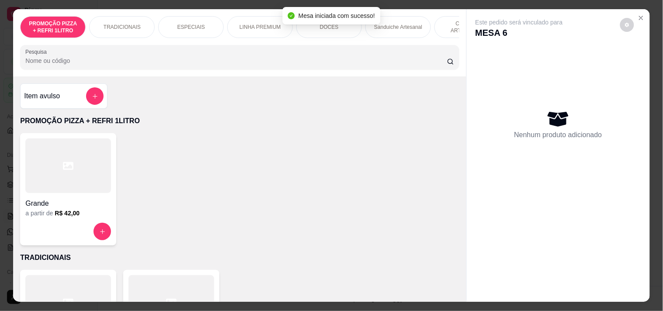
click at [404, 25] on p "Sanduiche Artesanal" at bounding box center [398, 27] width 48 height 7
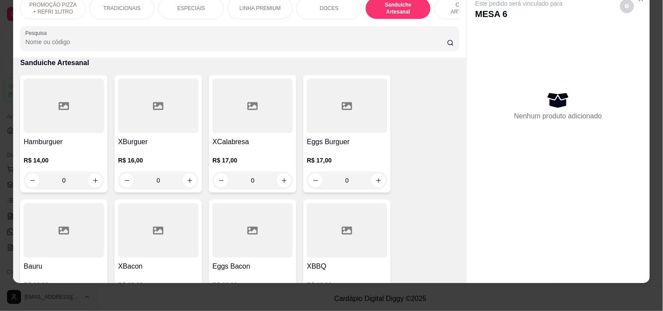
scroll to position [772, 0]
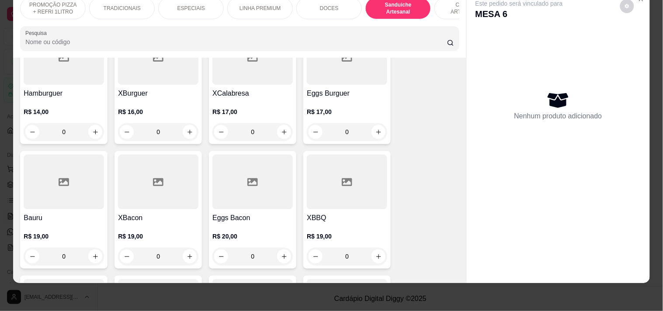
click at [162, 223] on div "R$ 19,00 0" at bounding box center [158, 244] width 80 height 42
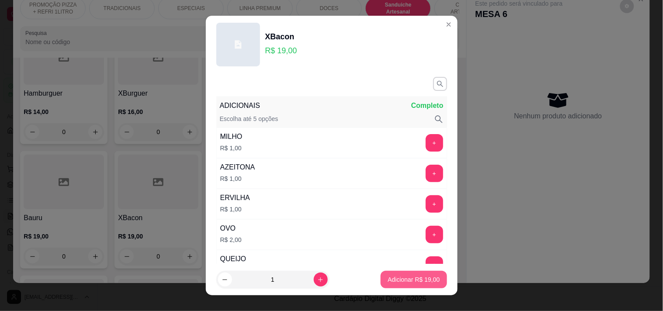
click at [388, 281] on p "Adicionar R$ 19,00" at bounding box center [414, 279] width 52 height 9
type input "1"
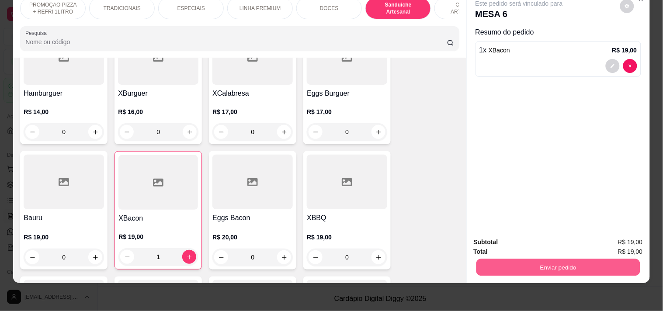
click at [554, 262] on button "Enviar pedido" at bounding box center [558, 267] width 164 height 17
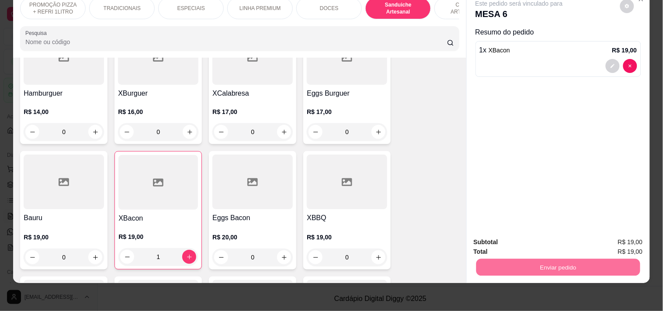
click at [556, 241] on button "Registrar cliente" at bounding box center [562, 238] width 58 height 17
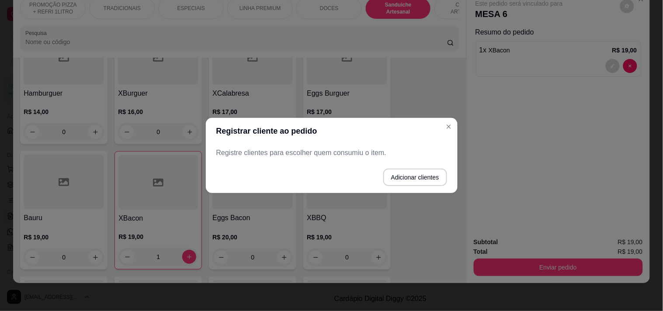
click at [388, 176] on button "Adicionar clientes" at bounding box center [415, 177] width 64 height 17
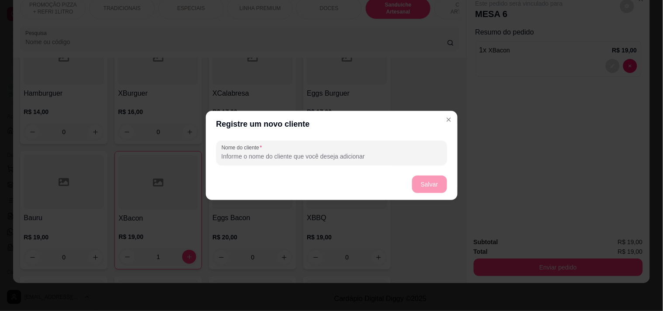
click at [311, 154] on input "Nome do cliente" at bounding box center [332, 156] width 220 height 9
type input "[PERSON_NAME]"
click at [433, 178] on button "Salvar" at bounding box center [429, 184] width 35 height 17
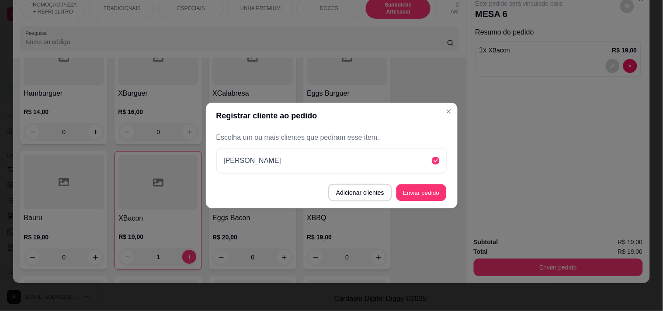
click at [438, 195] on button "Enviar pedido" at bounding box center [421, 192] width 50 height 17
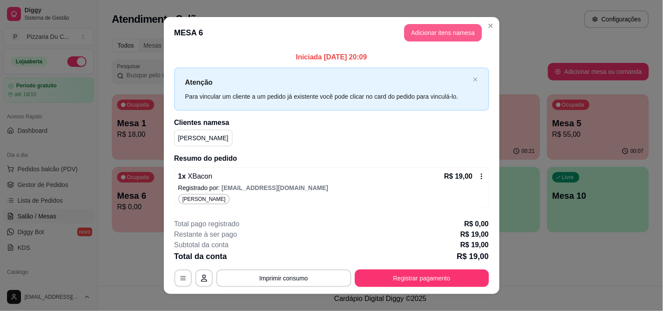
click at [451, 28] on button "Adicionar itens na mesa" at bounding box center [443, 32] width 78 height 17
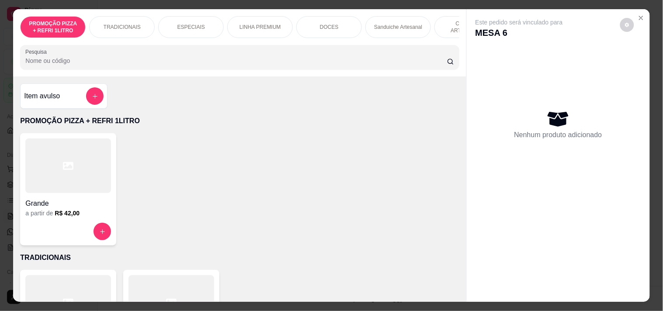
scroll to position [0, 385]
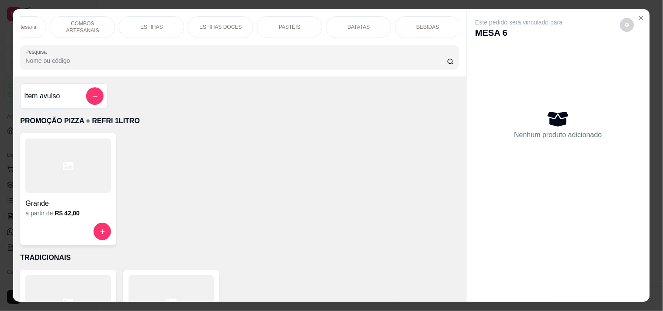
click at [416, 24] on p "BEBIDAS" at bounding box center [427, 27] width 23 height 7
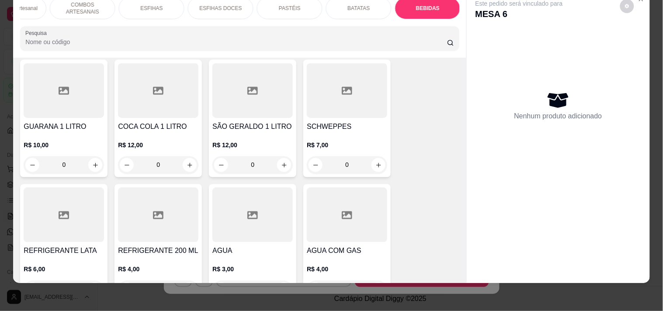
scroll to position [3731, 0]
click at [88, 282] on button "increase-product-quantity" at bounding box center [95, 289] width 14 height 14
type input "1"
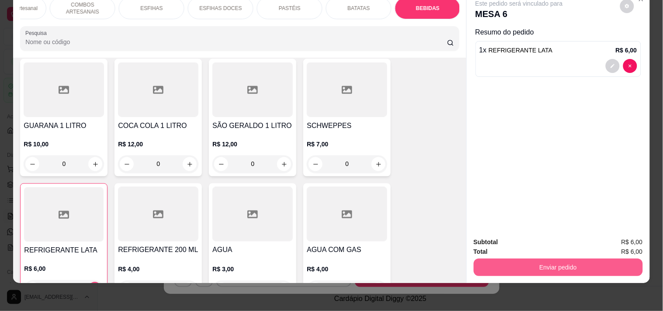
click at [526, 259] on button "Enviar pedido" at bounding box center [558, 267] width 169 height 17
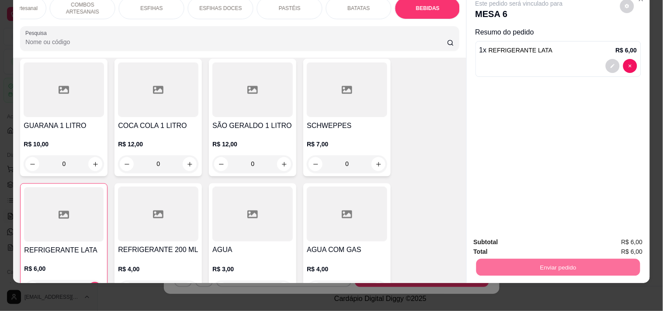
click at [627, 234] on button "Enviar pedido" at bounding box center [620, 238] width 48 height 16
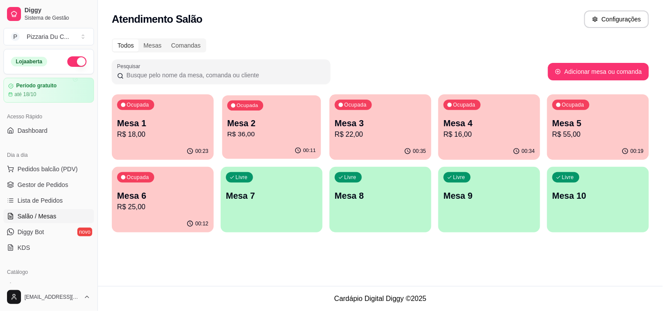
click at [276, 134] on p "R$ 36,00" at bounding box center [271, 134] width 89 height 10
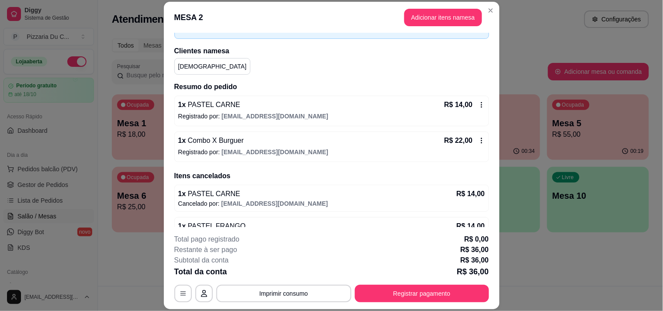
scroll to position [76, 0]
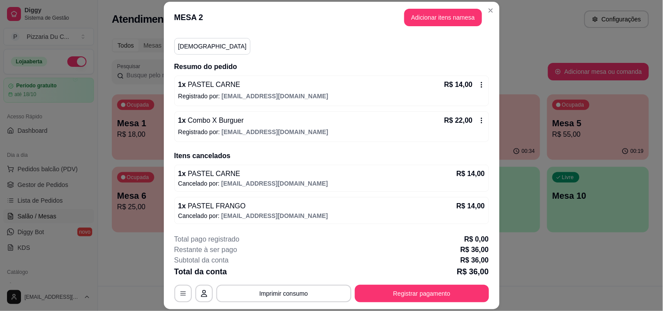
click at [442, 294] on button "Registrar pagamento" at bounding box center [422, 293] width 134 height 17
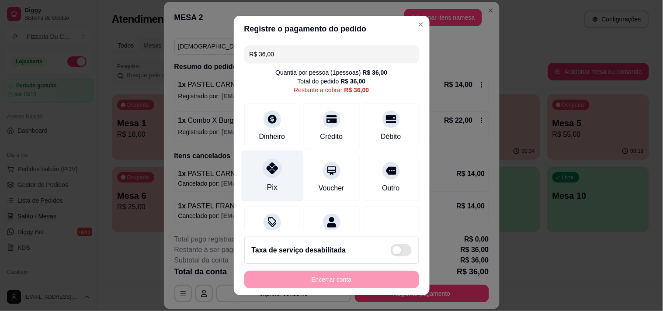
click at [266, 165] on icon at bounding box center [271, 168] width 11 height 11
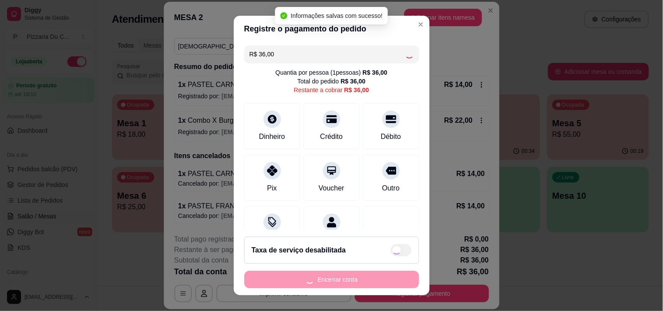
type input "R$ 0,00"
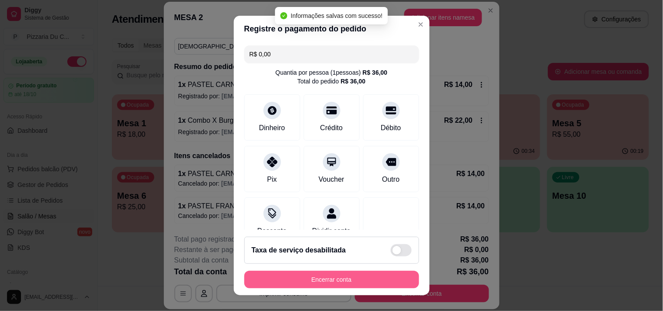
click at [366, 280] on button "Encerrar conta" at bounding box center [331, 279] width 175 height 17
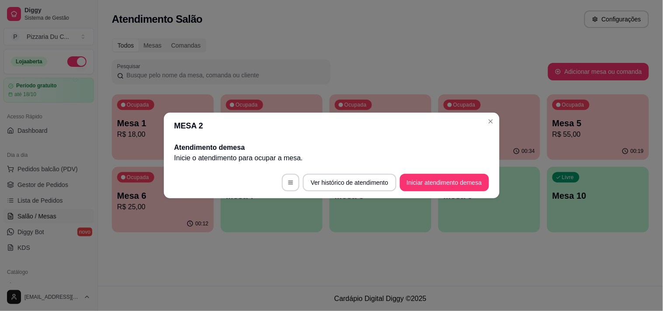
scroll to position [0, 0]
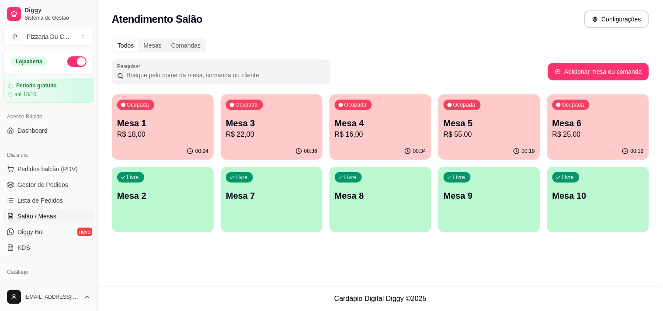
click at [381, 27] on div "Atendimento Salão Configurações" at bounding box center [380, 18] width 537 height 17
click at [250, 130] on p "R$ 22,00" at bounding box center [271, 134] width 91 height 10
click at [501, 141] on div "Ocupada Mesa 5 R$ 55,00" at bounding box center [489, 118] width 102 height 49
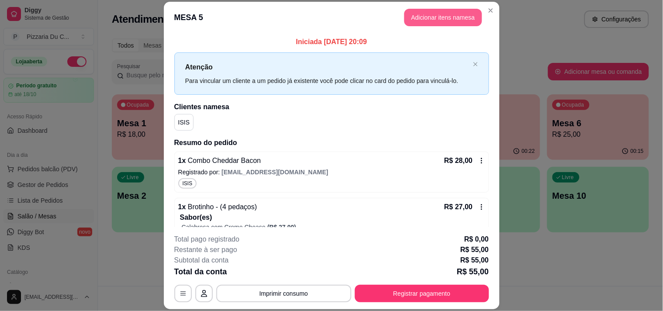
click at [449, 18] on button "Adicionar itens na mesa" at bounding box center [443, 17] width 78 height 17
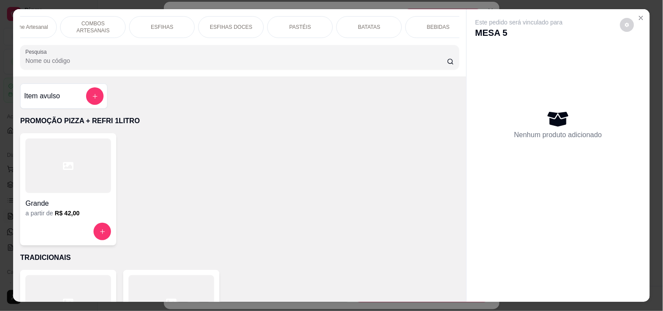
scroll to position [0, 385]
click at [426, 19] on div "BEBIDAS" at bounding box center [427, 27] width 66 height 22
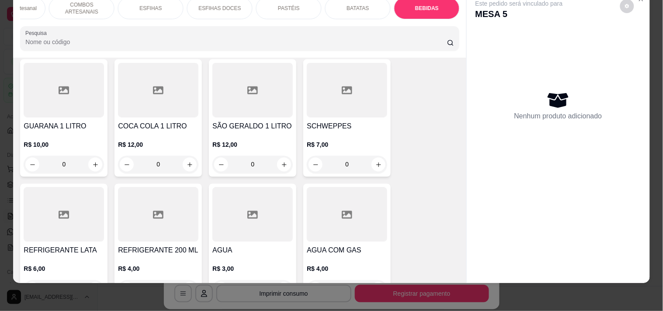
scroll to position [3731, 0]
click at [94, 286] on icon "increase-product-quantity" at bounding box center [95, 289] width 7 height 7
type input "1"
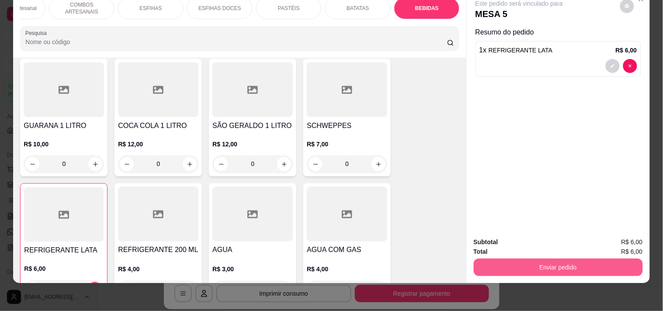
click at [508, 259] on button "Enviar pedido" at bounding box center [558, 267] width 169 height 17
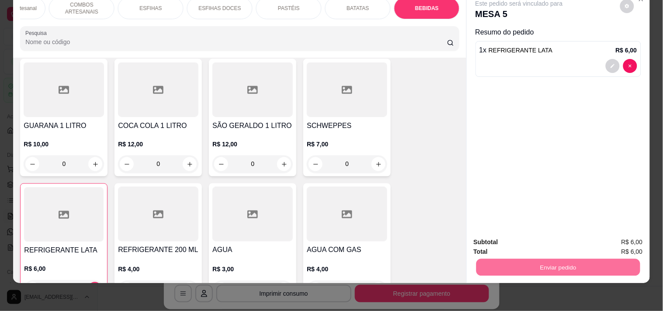
click at [635, 234] on button "Enviar pedido" at bounding box center [619, 238] width 49 height 17
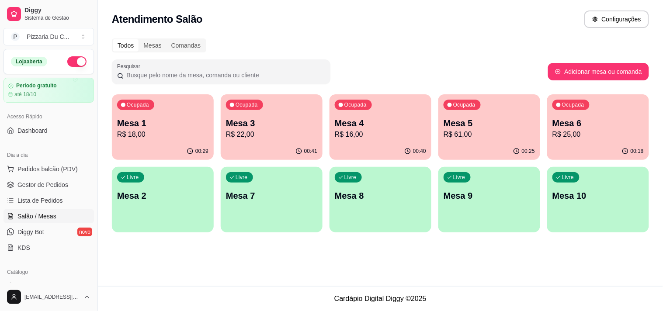
drag, startPoint x: 133, startPoint y: -7, endPoint x: 271, endPoint y: 293, distance: 330.5
click at [175, 111] on div "Atendimento Salão Configurações Todos Mesas Comandas Pesquisar Adicionar mesa o…" at bounding box center [380, 143] width 565 height 286
drag, startPoint x: 14, startPoint y: 35, endPoint x: 49, endPoint y: 117, distance: 88.5
click at [54, 103] on div "Loja aberta Período gratuito até 18/10 Acesso Rápido Dashboard Dia a dia Pedido…" at bounding box center [48, 166] width 97 height 234
click at [38, 173] on span "Pedidos balcão (PDV)" at bounding box center [47, 169] width 60 height 9
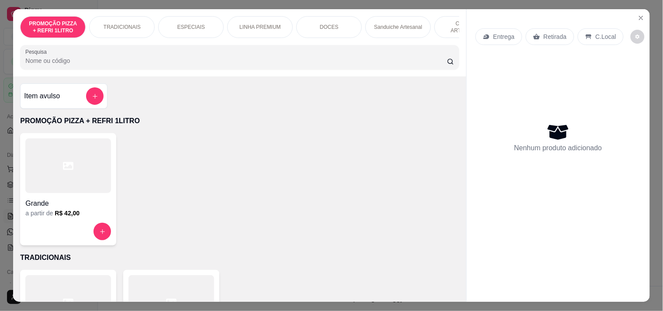
scroll to position [0, 385]
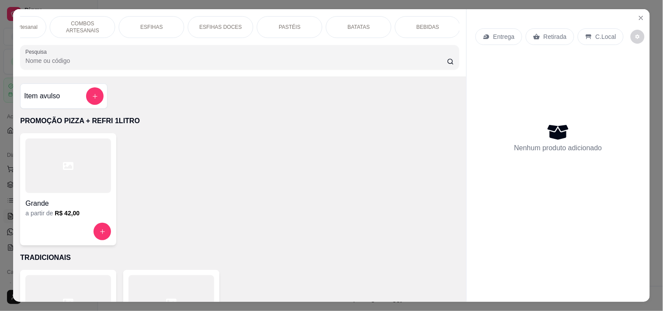
click at [283, 29] on div "PASTÉIS" at bounding box center [290, 27] width 66 height 22
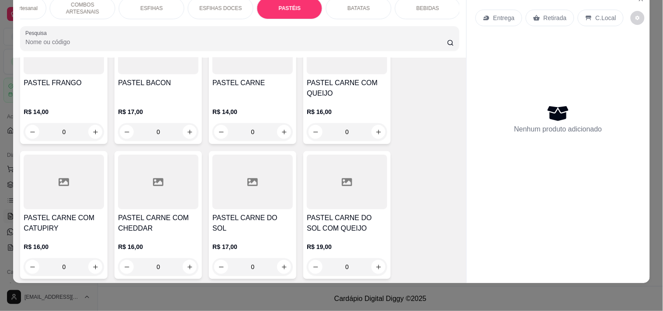
scroll to position [2637, 0]
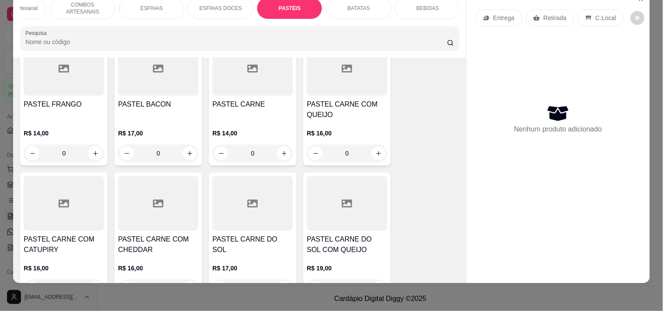
click at [378, 145] on div "0" at bounding box center [347, 153] width 80 height 17
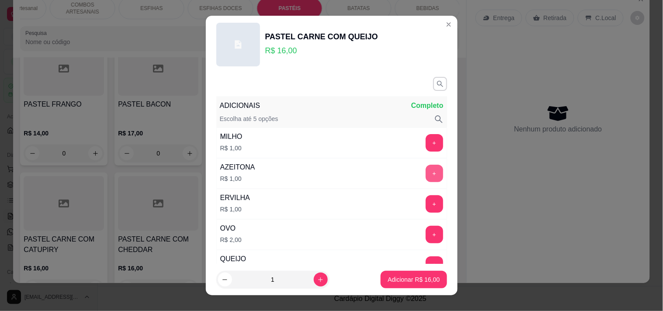
click at [426, 174] on button "+" at bounding box center [434, 173] width 17 height 17
click at [402, 271] on div "Adicionar R$ 17,00" at bounding box center [414, 279] width 66 height 17
click at [402, 284] on p "Adicionar R$ 17,00" at bounding box center [414, 279] width 52 height 9
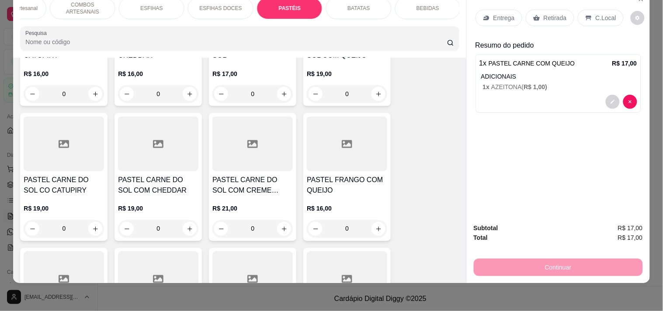
scroll to position [2880, 0]
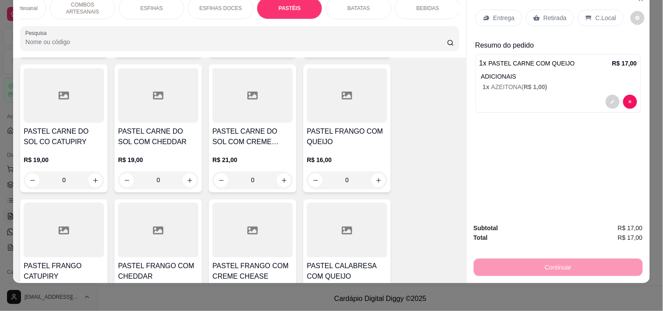
click at [375, 172] on div "0" at bounding box center [347, 180] width 80 height 17
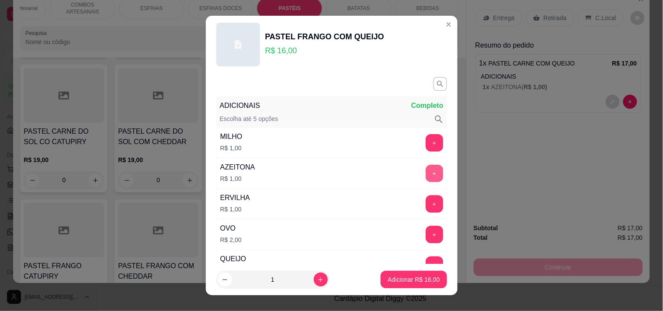
click at [401, 172] on div "AZEITONA R$ 1,00 +" at bounding box center [331, 173] width 231 height 31
click at [426, 172] on button "+" at bounding box center [434, 173] width 17 height 17
click at [403, 274] on button "Adicionar R$ 17,00" at bounding box center [414, 279] width 66 height 17
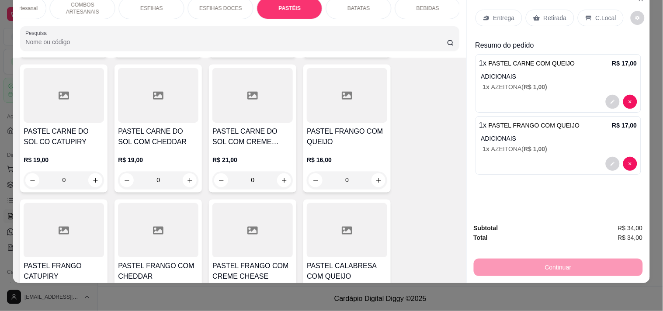
click at [447, 6] on div "BEBIDAS" at bounding box center [428, 8] width 66 height 22
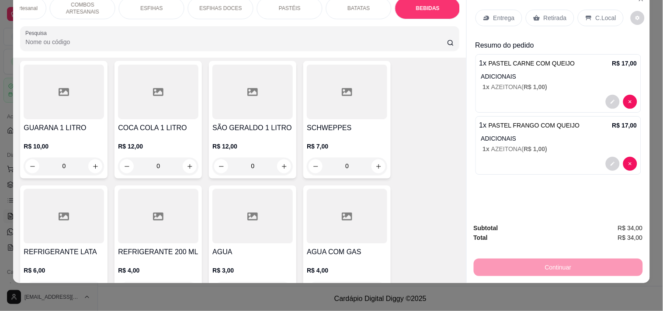
scroll to position [3731, 0]
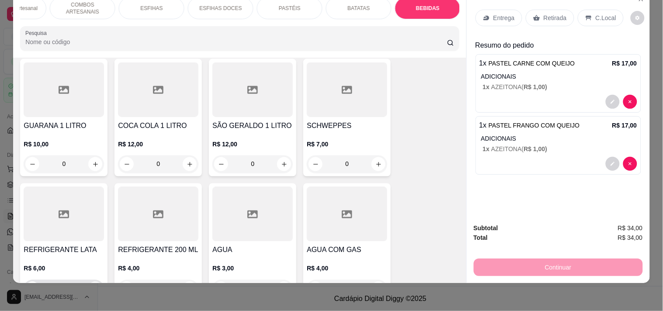
click at [92, 286] on icon "increase-product-quantity" at bounding box center [95, 289] width 7 height 7
type input "1"
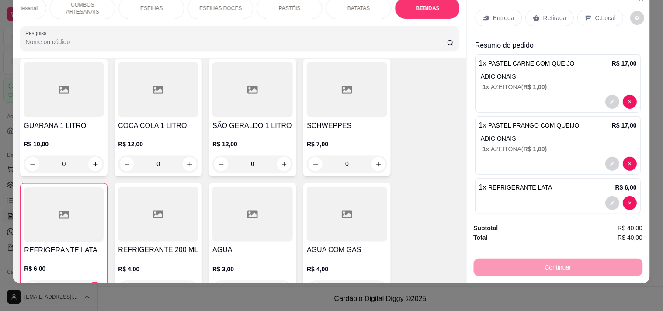
click at [501, 14] on p "Entrega" at bounding box center [503, 18] width 21 height 9
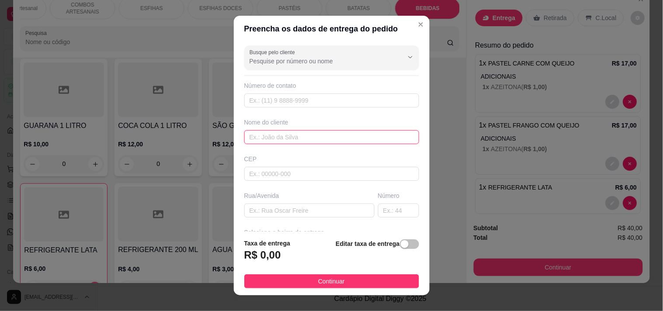
click at [270, 133] on input "text" at bounding box center [331, 137] width 175 height 14
type input "PRISCILA"
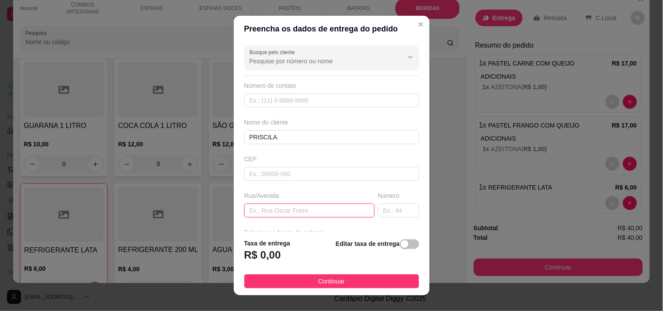
click at [274, 213] on input "text" at bounding box center [309, 211] width 130 height 14
paste input "[STREET_ADDRESS][PERSON_NAME]"
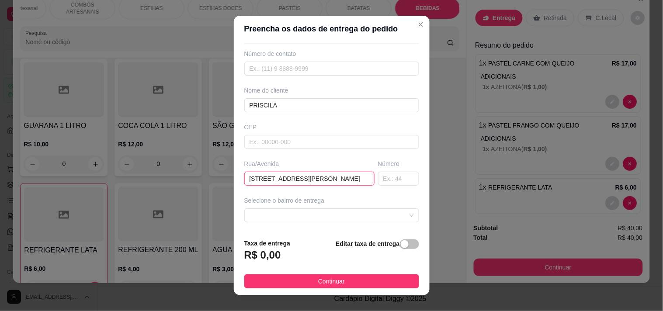
scroll to position [49, 0]
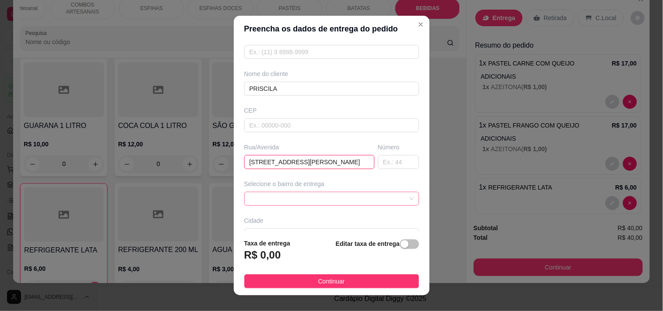
click at [315, 194] on span at bounding box center [332, 198] width 164 height 13
type input "[STREET_ADDRESS][PERSON_NAME]"
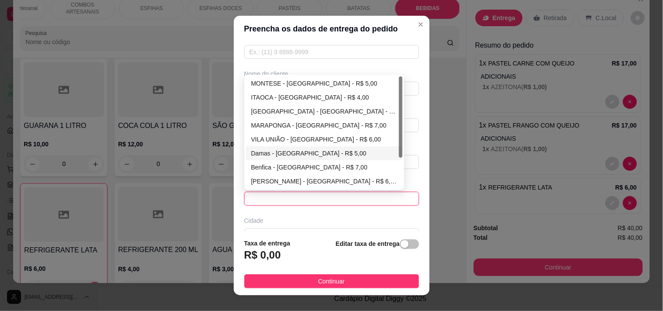
click at [287, 154] on div "Damas - [GEOGRAPHIC_DATA] - R$ 5,00" at bounding box center [324, 154] width 146 height 10
type input "[GEOGRAPHIC_DATA]"
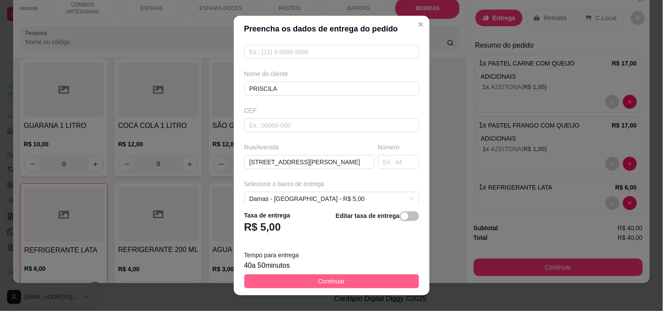
click at [318, 284] on span "Continuar" at bounding box center [331, 282] width 27 height 10
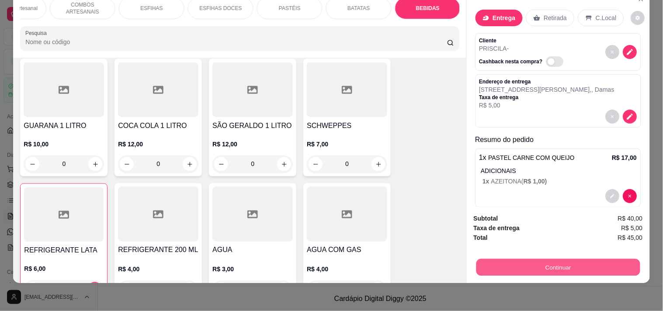
click at [579, 260] on button "Continuar" at bounding box center [558, 267] width 164 height 17
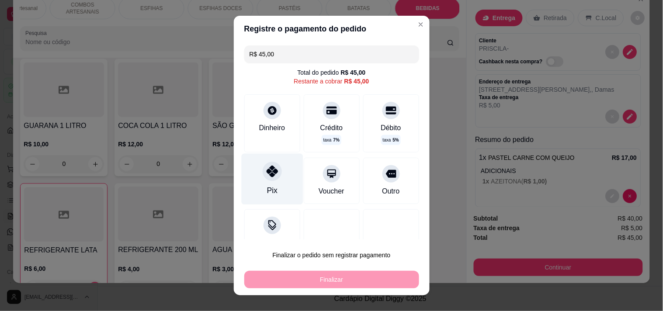
click at [263, 168] on div at bounding box center [272, 171] width 19 height 19
type input "R$ 0,00"
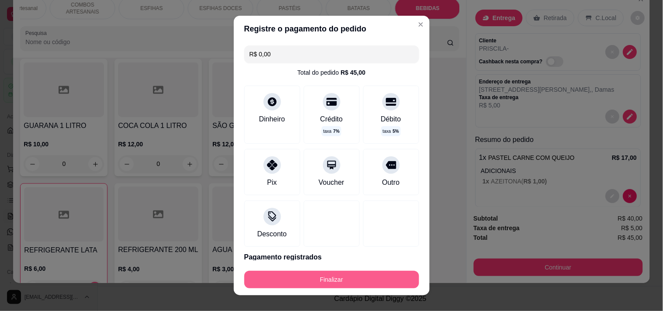
click at [306, 277] on button "Finalizar" at bounding box center [331, 279] width 175 height 17
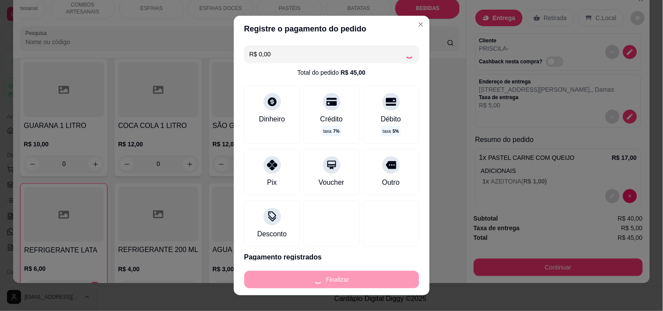
type input "0"
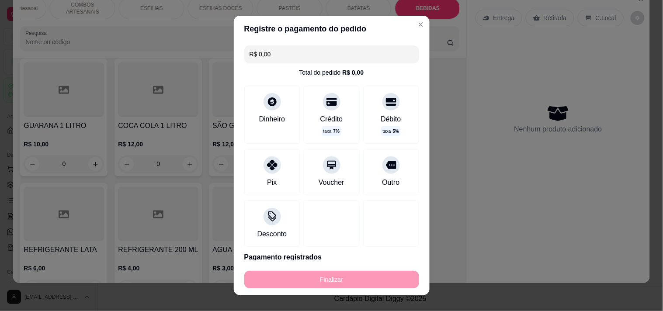
type input "-R$ 45,00"
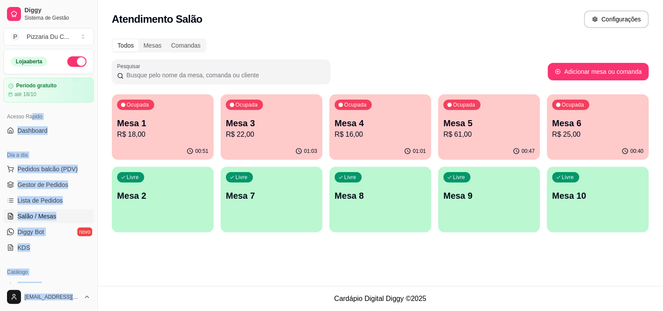
drag, startPoint x: 40, startPoint y: 90, endPoint x: 92, endPoint y: 45, distance: 69.1
click at [92, 32] on div "Diggy Sistema de Gestão P Pizzaria Du C ... Loja aberta Período gratuito até 18…" at bounding box center [48, 155] width 97 height 311
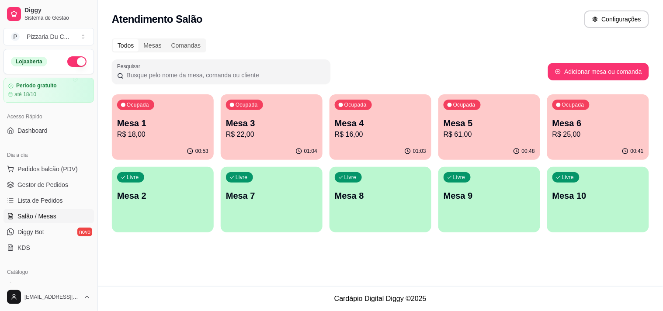
drag, startPoint x: 121, startPoint y: 74, endPoint x: 198, endPoint y: 282, distance: 221.5
click at [137, 174] on div "Todos Mesas Comandas Pesquisar Adicionar mesa ou comanda Ocupada Mesa 1 R$ 18,0…" at bounding box center [380, 138] width 565 height 210
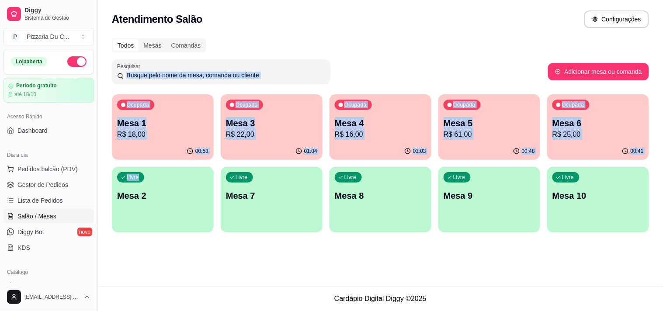
click at [392, 68] on div "Pesquisar" at bounding box center [330, 71] width 436 height 24
click at [392, 69] on div "Pesquisar" at bounding box center [330, 71] width 436 height 24
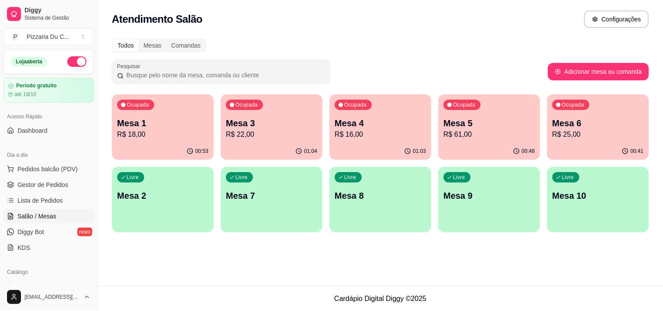
click at [392, 68] on div "Pesquisar" at bounding box center [330, 71] width 436 height 24
click at [133, 203] on div "Livre Mesa 2" at bounding box center [163, 194] width 102 height 55
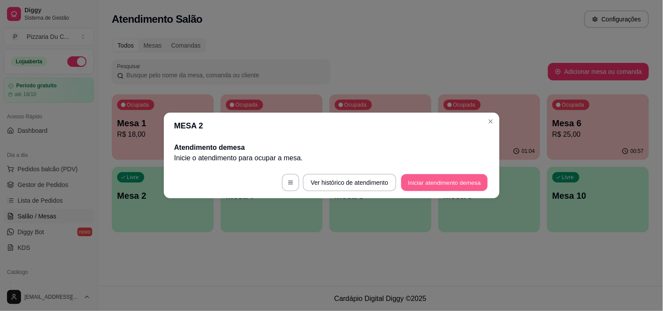
click at [479, 175] on button "Iniciar atendimento de mesa" at bounding box center [444, 182] width 87 height 17
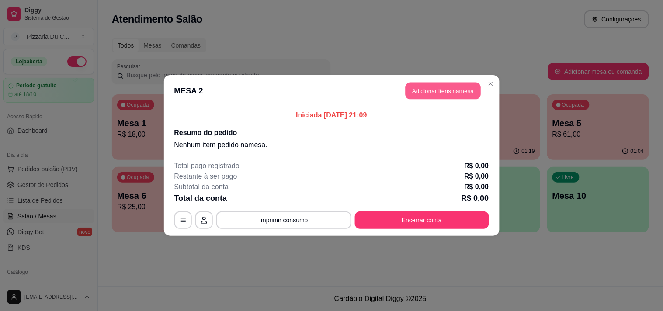
click at [470, 85] on button "Adicionar itens na mesa" at bounding box center [443, 91] width 75 height 17
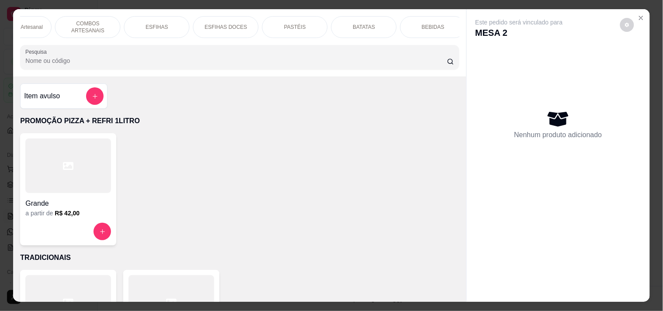
scroll to position [0, 385]
click at [69, 28] on p "COMBOS ARTESANAIS" at bounding box center [82, 27] width 51 height 14
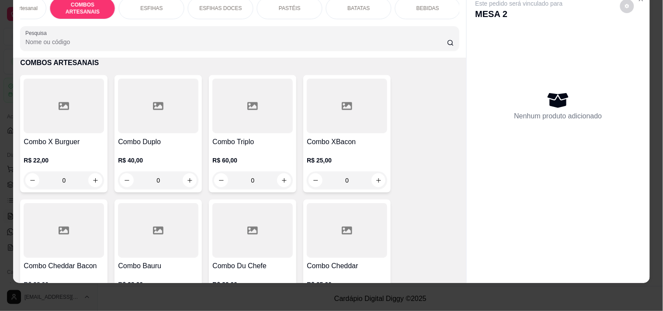
scroll to position [1163, 0]
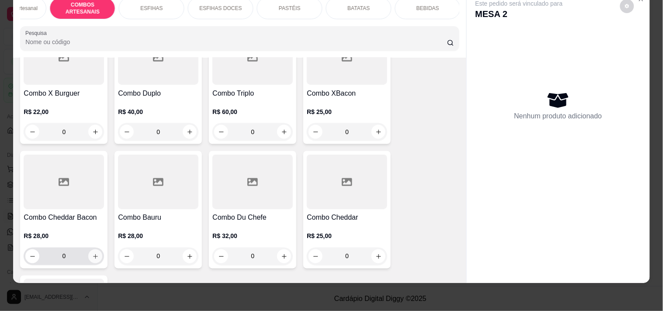
click at [89, 251] on button "increase-product-quantity" at bounding box center [95, 257] width 14 height 14
type input "1"
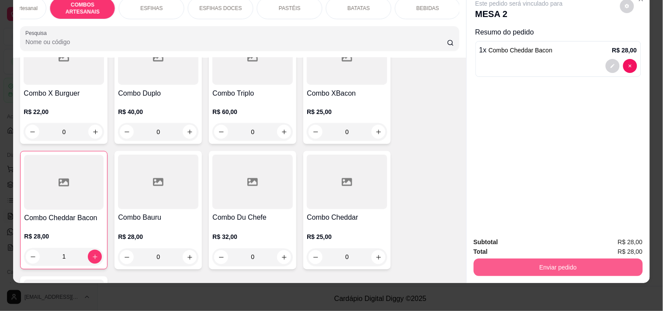
click at [475, 259] on button "Enviar pedido" at bounding box center [558, 267] width 169 height 17
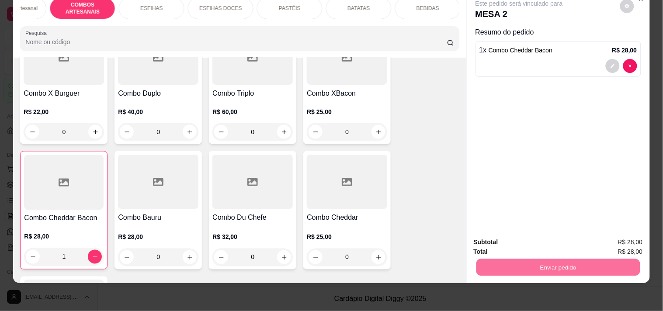
click at [576, 245] on button "Registrar cliente" at bounding box center [562, 238] width 58 height 17
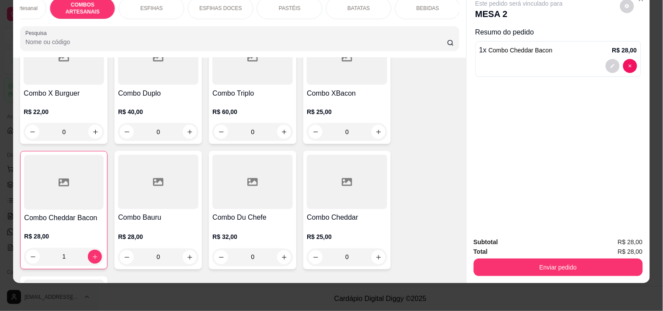
click at [396, 186] on footer "Adicionar clientes" at bounding box center [332, 177] width 252 height 31
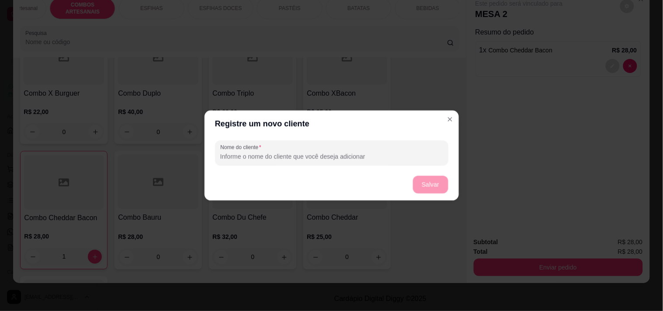
click at [399, 177] on footer "Salvar" at bounding box center [331, 185] width 254 height 32
click at [388, 152] on input "Nome do cliente" at bounding box center [332, 156] width 220 height 9
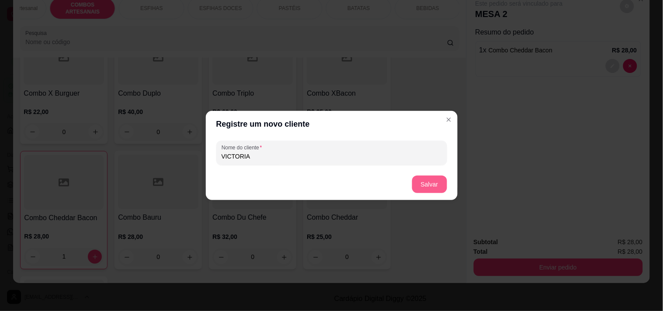
type input "VICTORIA"
click at [438, 187] on button "Salvar" at bounding box center [429, 184] width 35 height 17
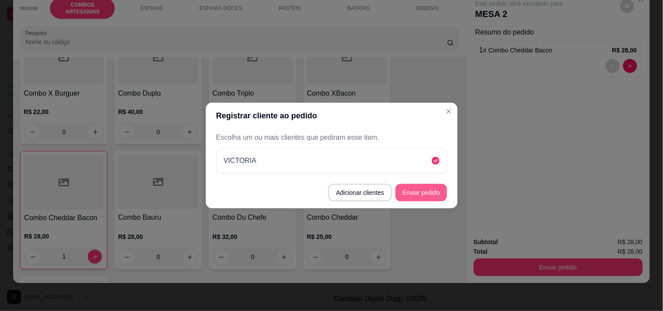
click at [442, 185] on button "Enviar pedido" at bounding box center [421, 192] width 52 height 17
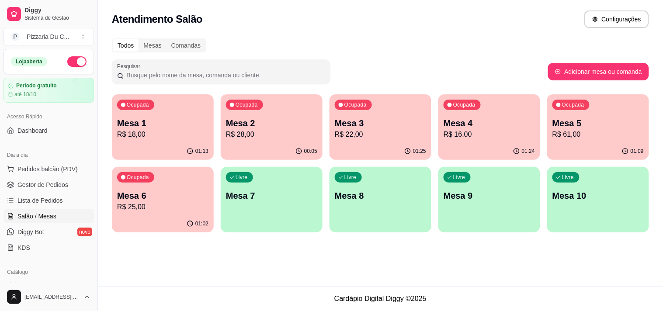
click at [195, 210] on p "R$ 25,00" at bounding box center [162, 207] width 91 height 10
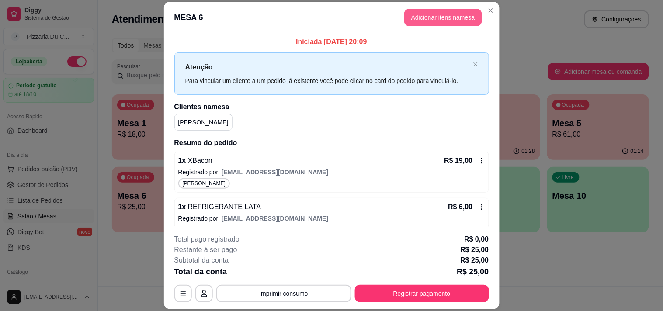
click at [420, 19] on button "Adicionar itens na mesa" at bounding box center [443, 17] width 78 height 17
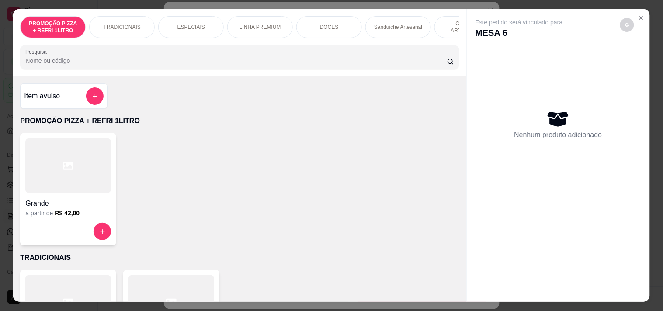
scroll to position [0, 385]
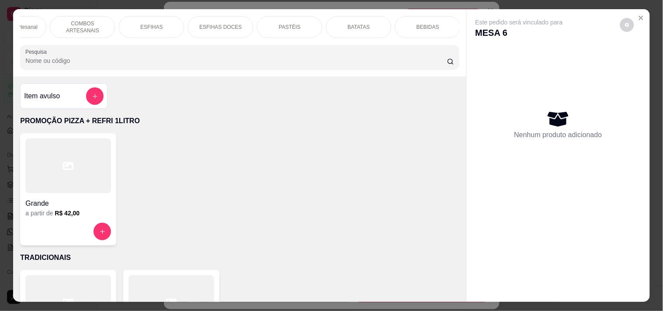
click at [421, 18] on div "BEBIDAS" at bounding box center [428, 27] width 66 height 22
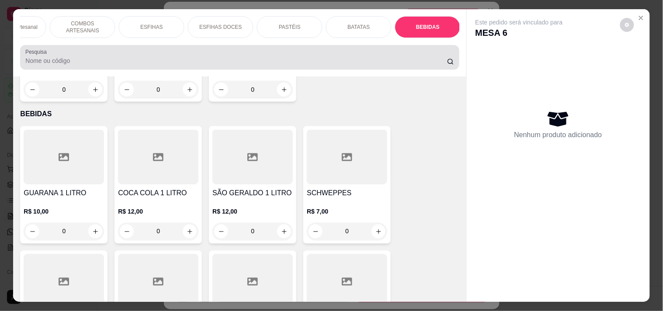
scroll to position [22, 0]
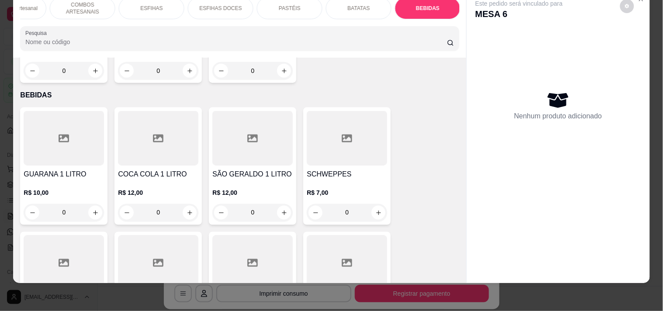
click at [93, 252] on div at bounding box center [64, 263] width 80 height 55
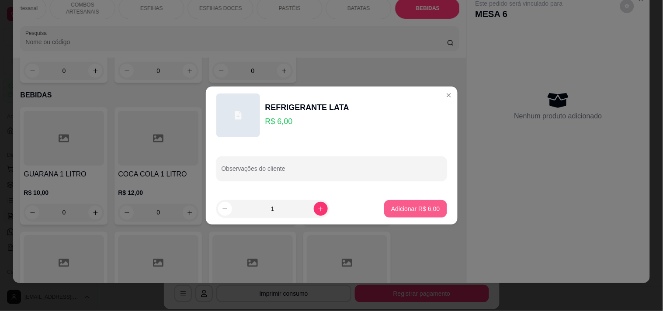
click at [406, 212] on p "Adicionar R$ 6,00" at bounding box center [415, 209] width 49 height 9
type input "1"
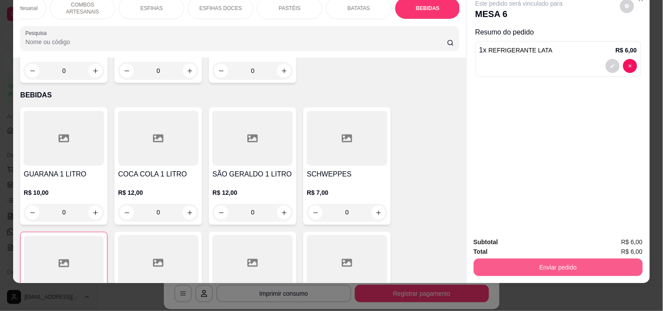
click at [526, 267] on button "Enviar pedido" at bounding box center [558, 267] width 169 height 17
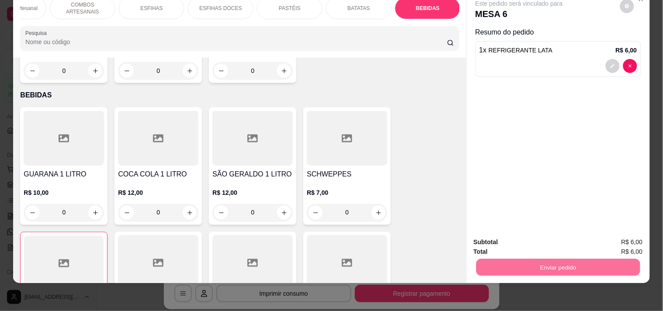
click at [614, 232] on button "Enviar pedido" at bounding box center [620, 238] width 48 height 16
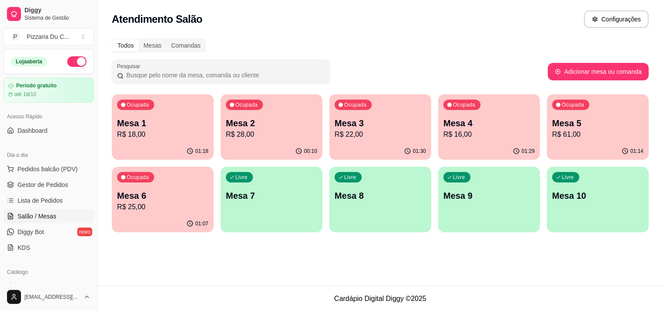
click at [586, 125] on p "Mesa 5" at bounding box center [597, 123] width 91 height 12
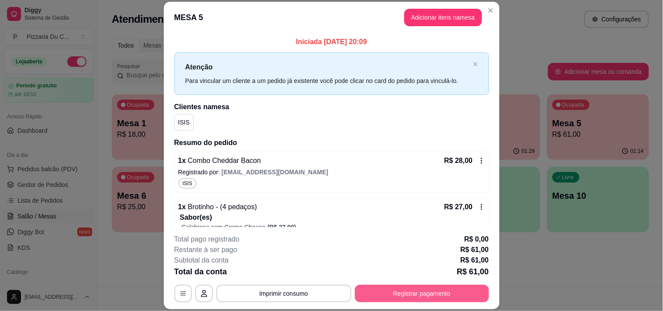
click at [435, 291] on button "Registrar pagamento" at bounding box center [422, 293] width 134 height 17
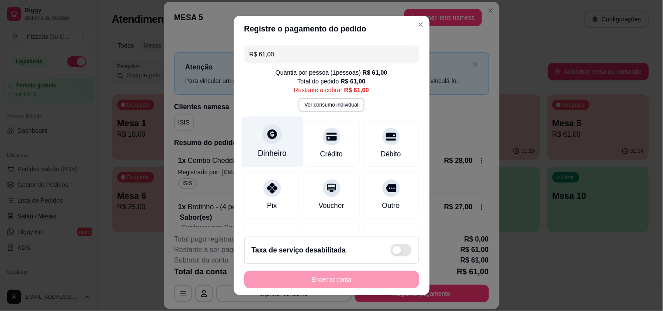
click at [263, 151] on div "Dinheiro" at bounding box center [272, 153] width 29 height 11
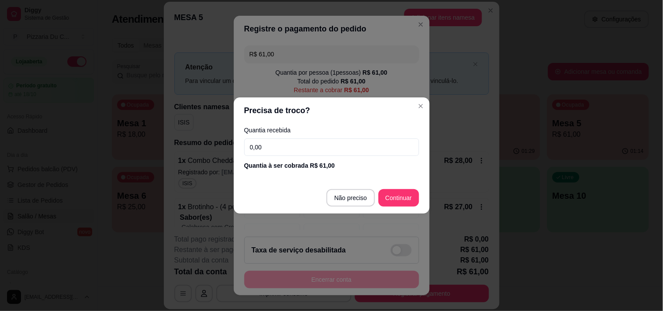
click at [308, 158] on div "Quantia recebida 0,00 Quantia à ser cobrada R$ 61,00" at bounding box center [332, 149] width 196 height 50
click at [308, 153] on input "0,00" at bounding box center [331, 147] width 175 height 17
type input "50,00"
click at [395, 188] on footer "Não preciso Continuar" at bounding box center [332, 197] width 196 height 31
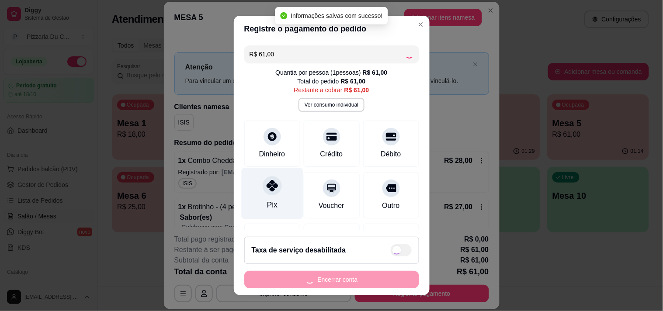
click at [268, 205] on div "Pix" at bounding box center [272, 204] width 10 height 11
type input "R$ 0,00"
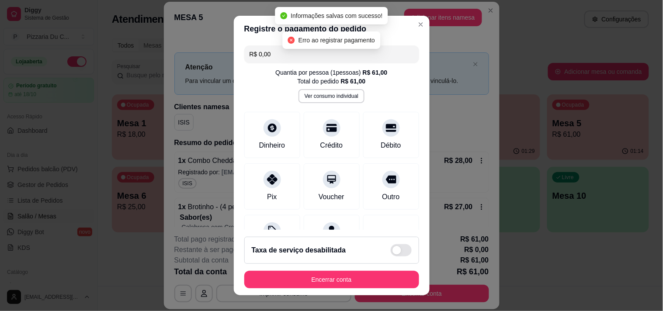
click at [298, 267] on footer "Taxa de serviço desabilitada Encerrar conta" at bounding box center [332, 263] width 196 height 66
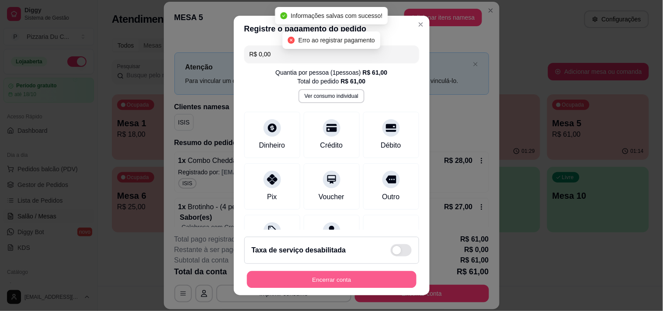
click at [302, 278] on button "Encerrar conta" at bounding box center [332, 279] width 170 height 17
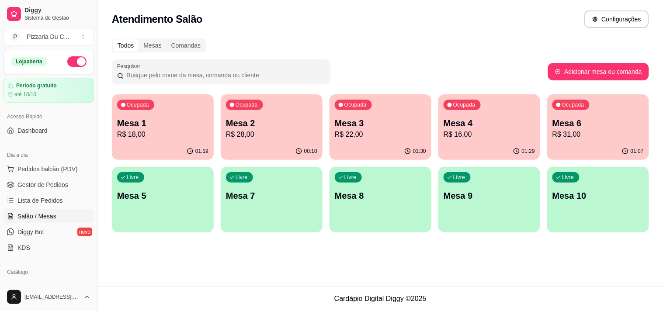
click at [343, 142] on div "Ocupada Mesa 3 R$ 22,00" at bounding box center [380, 118] width 102 height 49
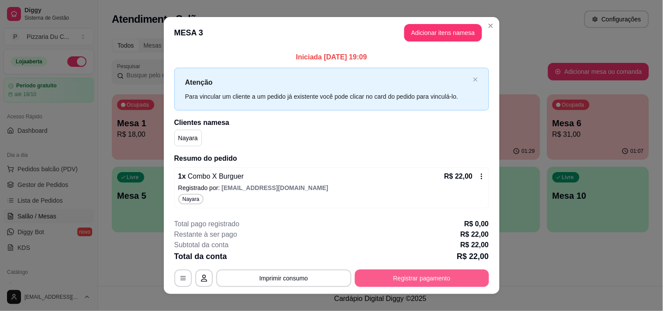
click at [442, 278] on button "Registrar pagamento" at bounding box center [422, 278] width 134 height 17
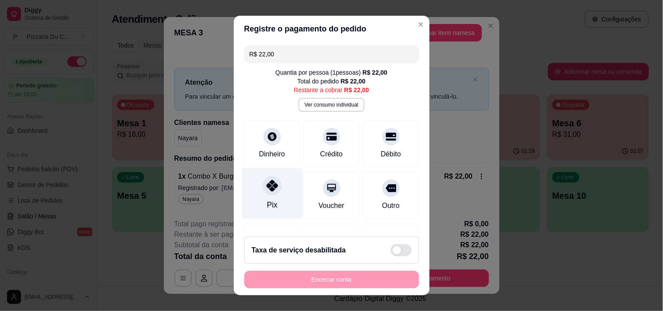
click at [267, 194] on div at bounding box center [272, 185] width 19 height 19
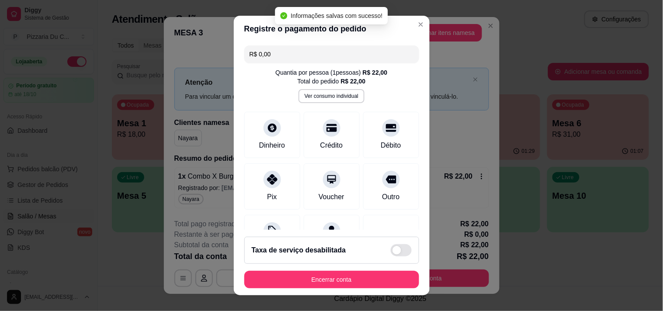
type input "R$ 0,00"
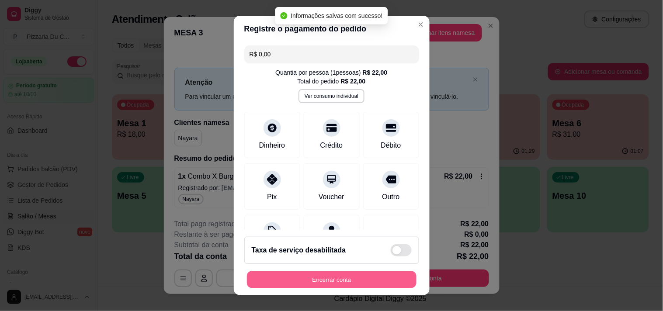
click at [362, 279] on button "Encerrar conta" at bounding box center [332, 279] width 170 height 17
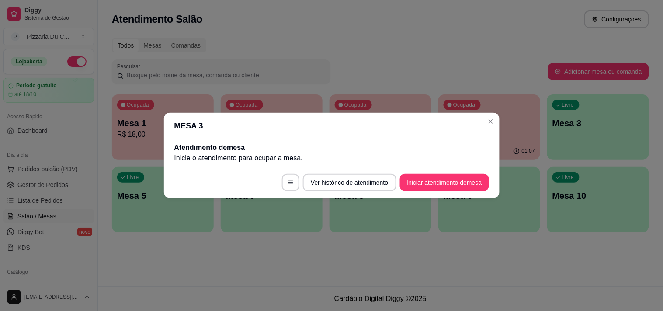
click at [497, 127] on header "MESA 3" at bounding box center [332, 126] width 336 height 26
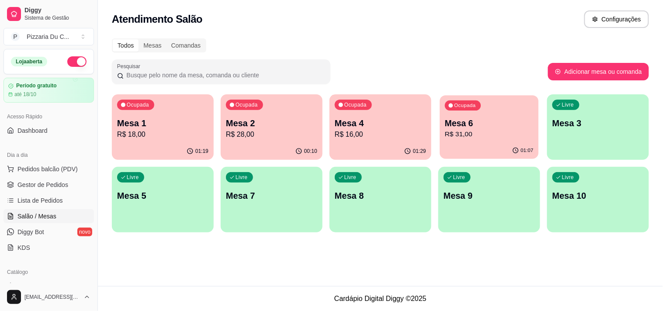
click at [487, 121] on p "Mesa 6" at bounding box center [489, 124] width 89 height 12
click at [390, 145] on div "01:29" at bounding box center [380, 151] width 102 height 17
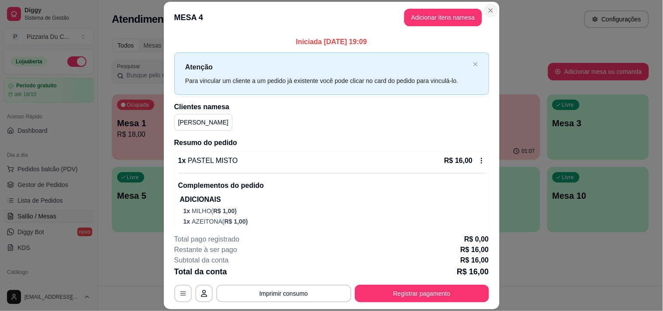
click at [480, 6] on header "MESA 4 Adicionar itens na mesa" at bounding box center [332, 17] width 336 height 31
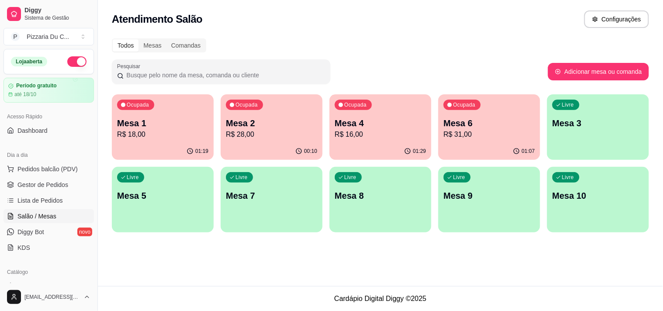
click at [452, 120] on p "Mesa 6" at bounding box center [489, 123] width 91 height 12
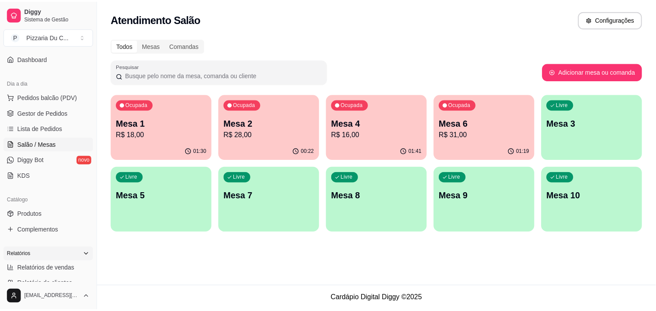
scroll to position [97, 0]
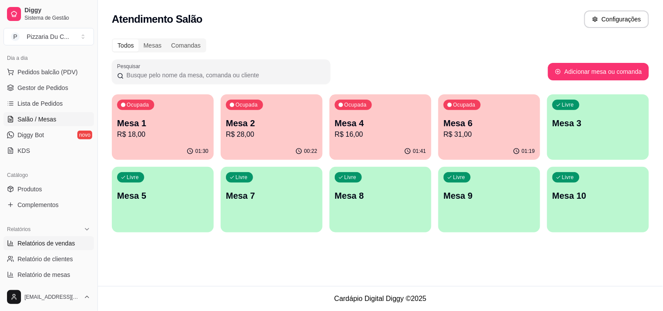
click at [57, 246] on span "Relatórios de vendas" at bounding box center [46, 243] width 58 height 9
select select "ALL"
select select "0"
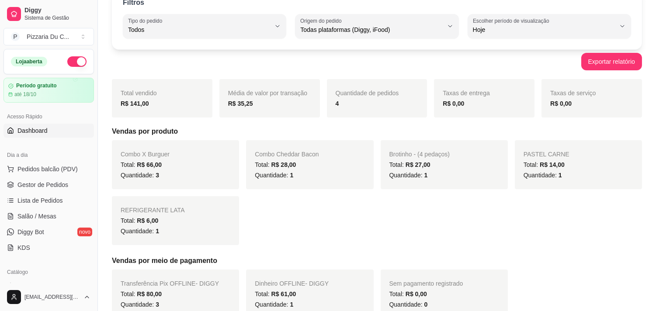
click at [60, 124] on link "Dashboard" at bounding box center [48, 131] width 90 height 14
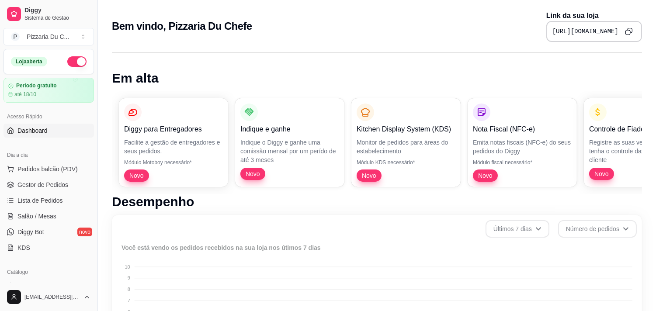
drag, startPoint x: 105, startPoint y: 22, endPoint x: 110, endPoint y: 62, distance: 40.5
click at [110, 31] on div "Bem vindo, Pizzaria Du Chefe Link da sua loja [URL][DOMAIN_NAME]" at bounding box center [377, 23] width 558 height 47
